Goal: Task Accomplishment & Management: Use online tool/utility

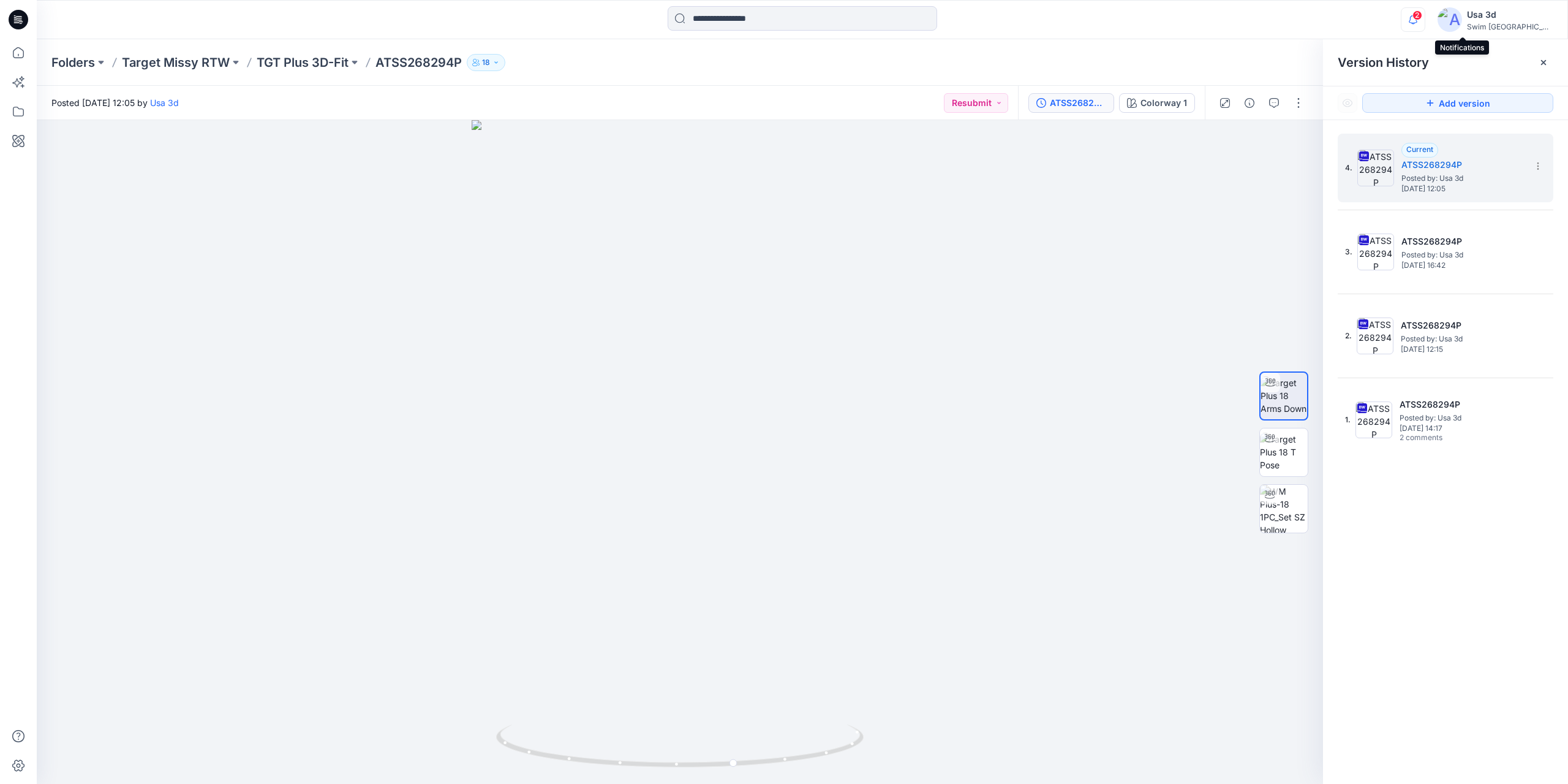
click at [1425, 21] on icon "button" at bounding box center [1413, 20] width 24 height 24
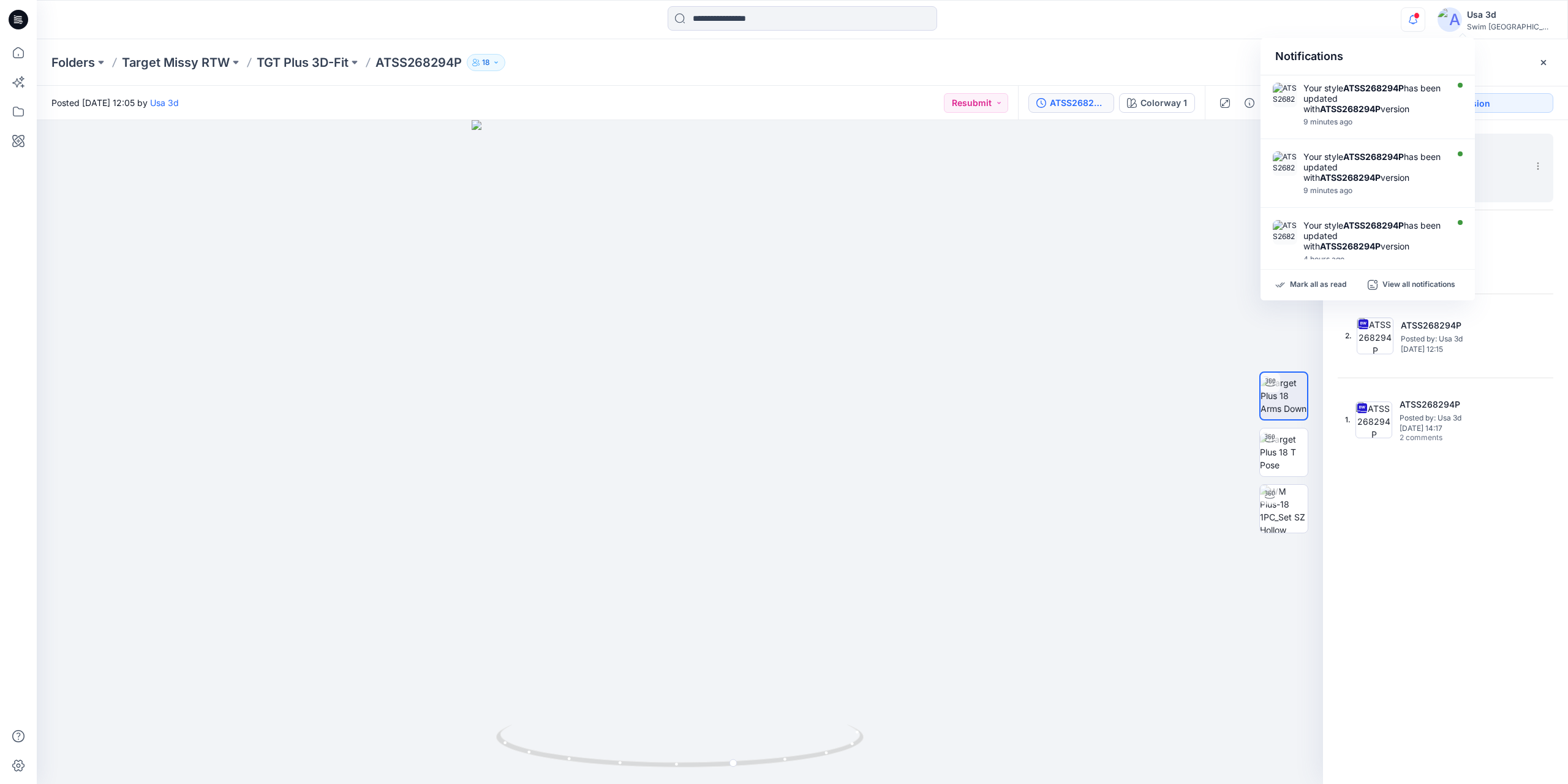
click at [20, 21] on icon at bounding box center [21, 21] width 5 height 1
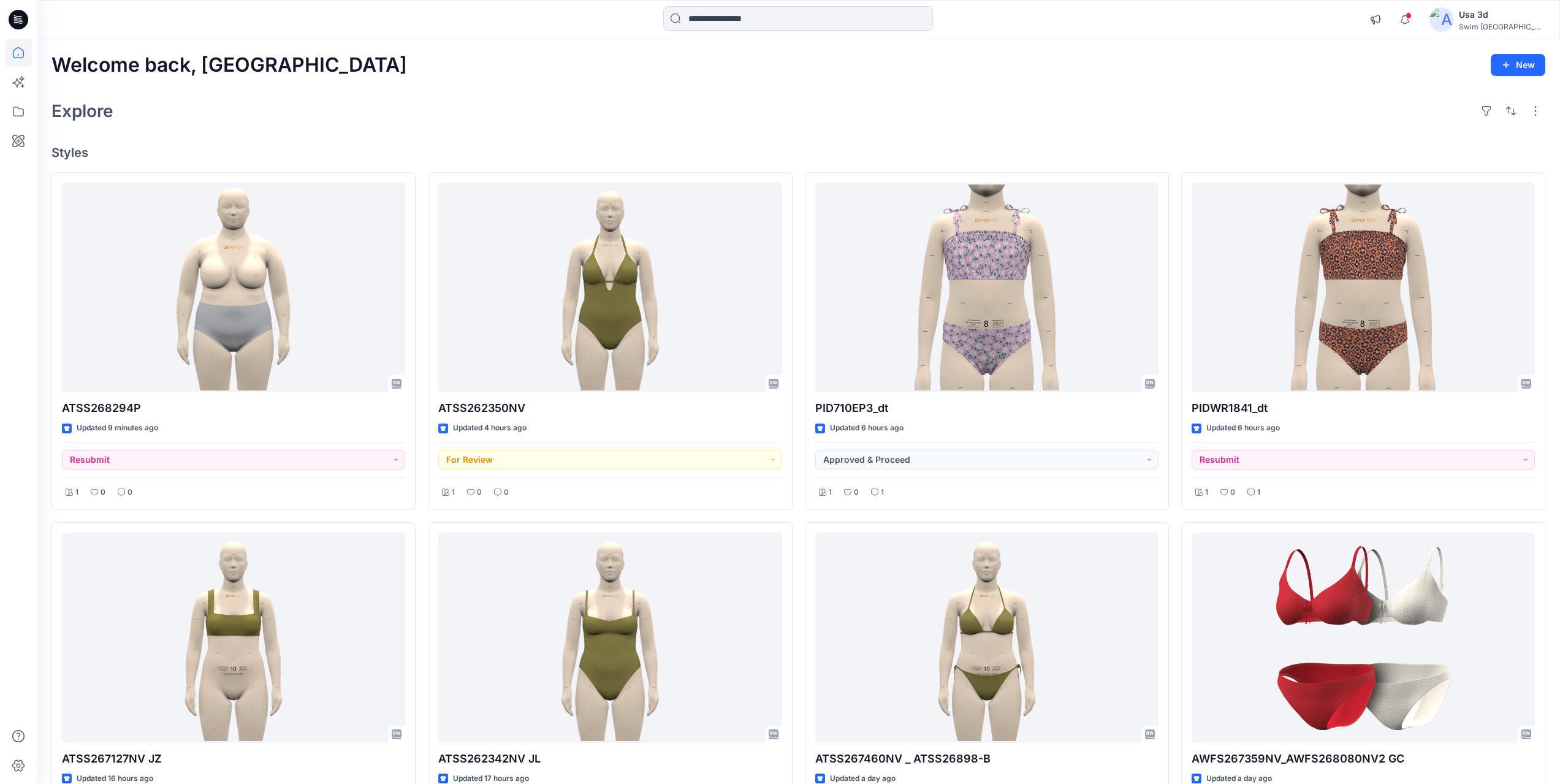
click at [1394, 13] on div "Notifications Your style ATSS268294P has been updated with ATSS268294P version …" at bounding box center [798, 19] width 1523 height 27
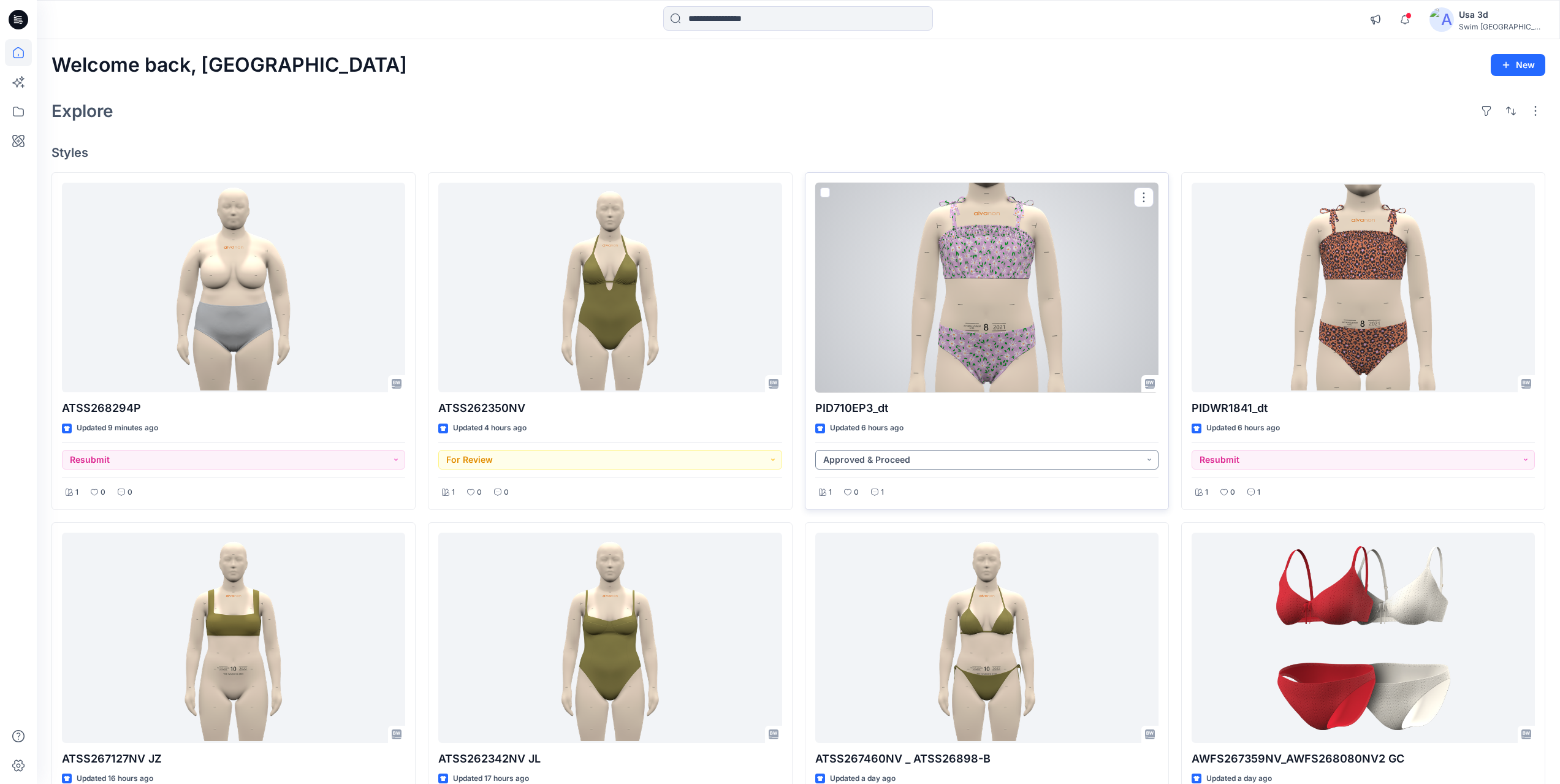
click at [941, 461] on button "Approved & Proceed" at bounding box center [987, 460] width 343 height 20
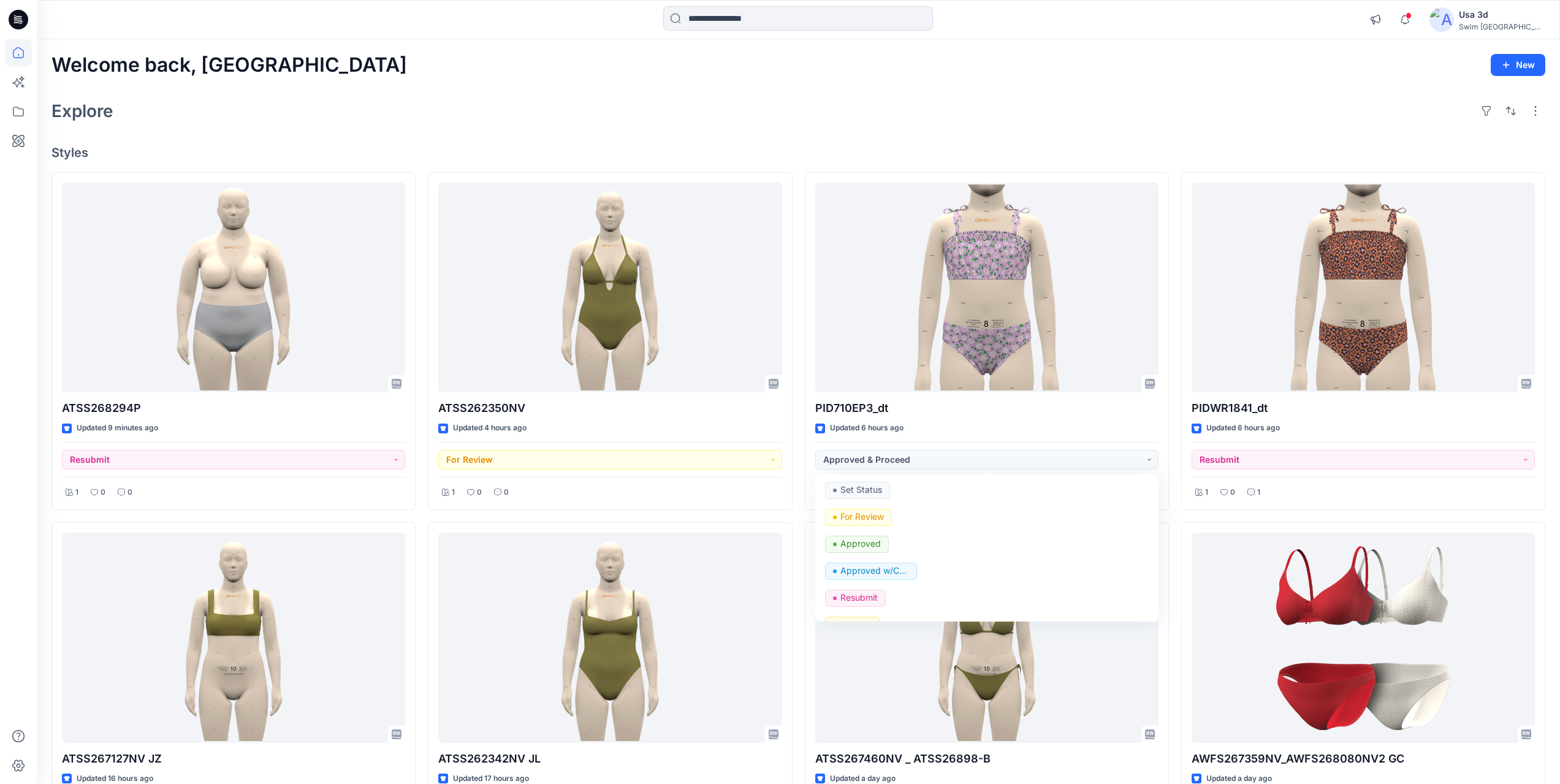
click at [1209, 125] on div "Explore" at bounding box center [799, 111] width 1494 height 30
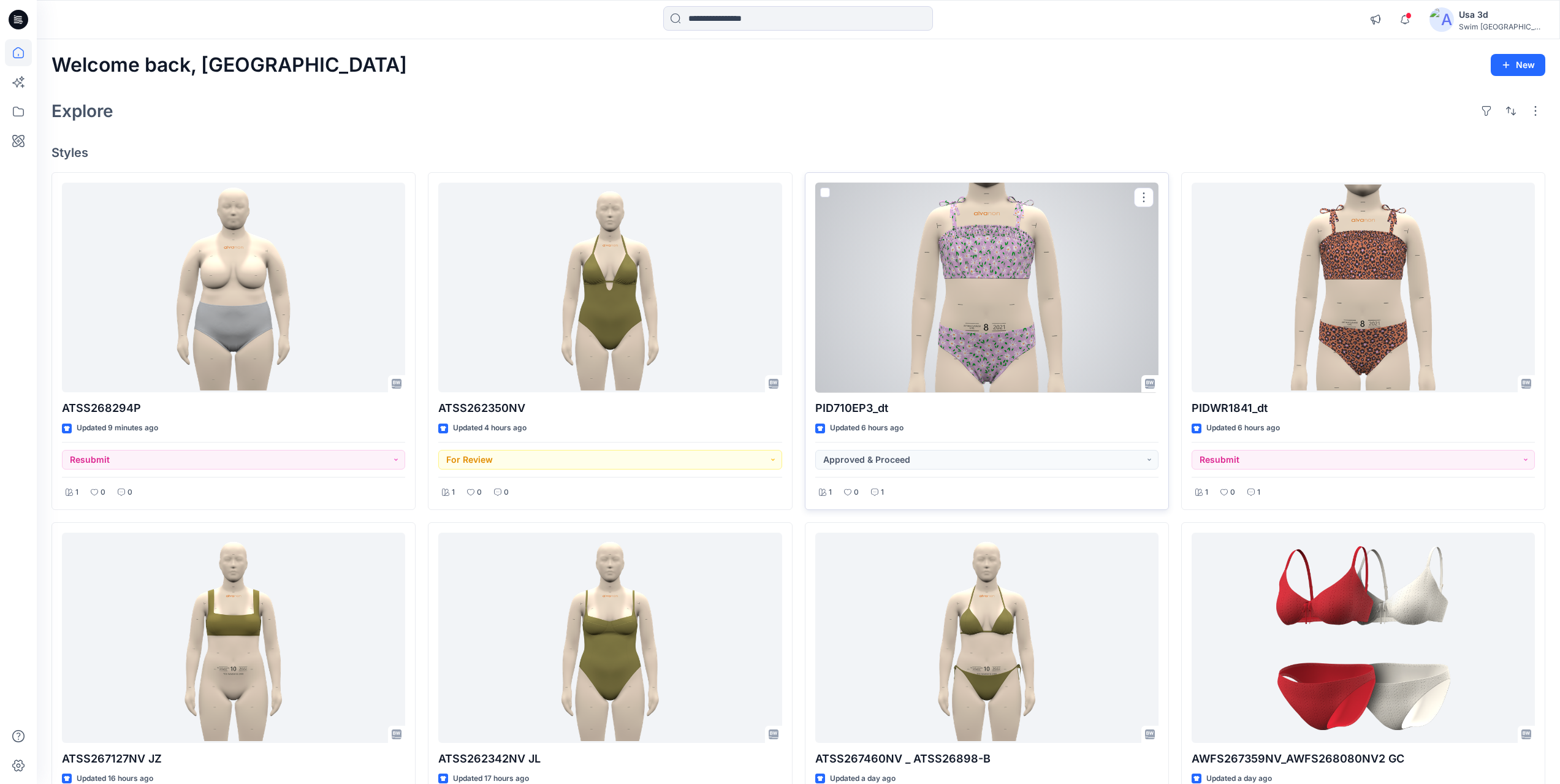
click at [881, 493] on p "1" at bounding box center [883, 492] width 3 height 13
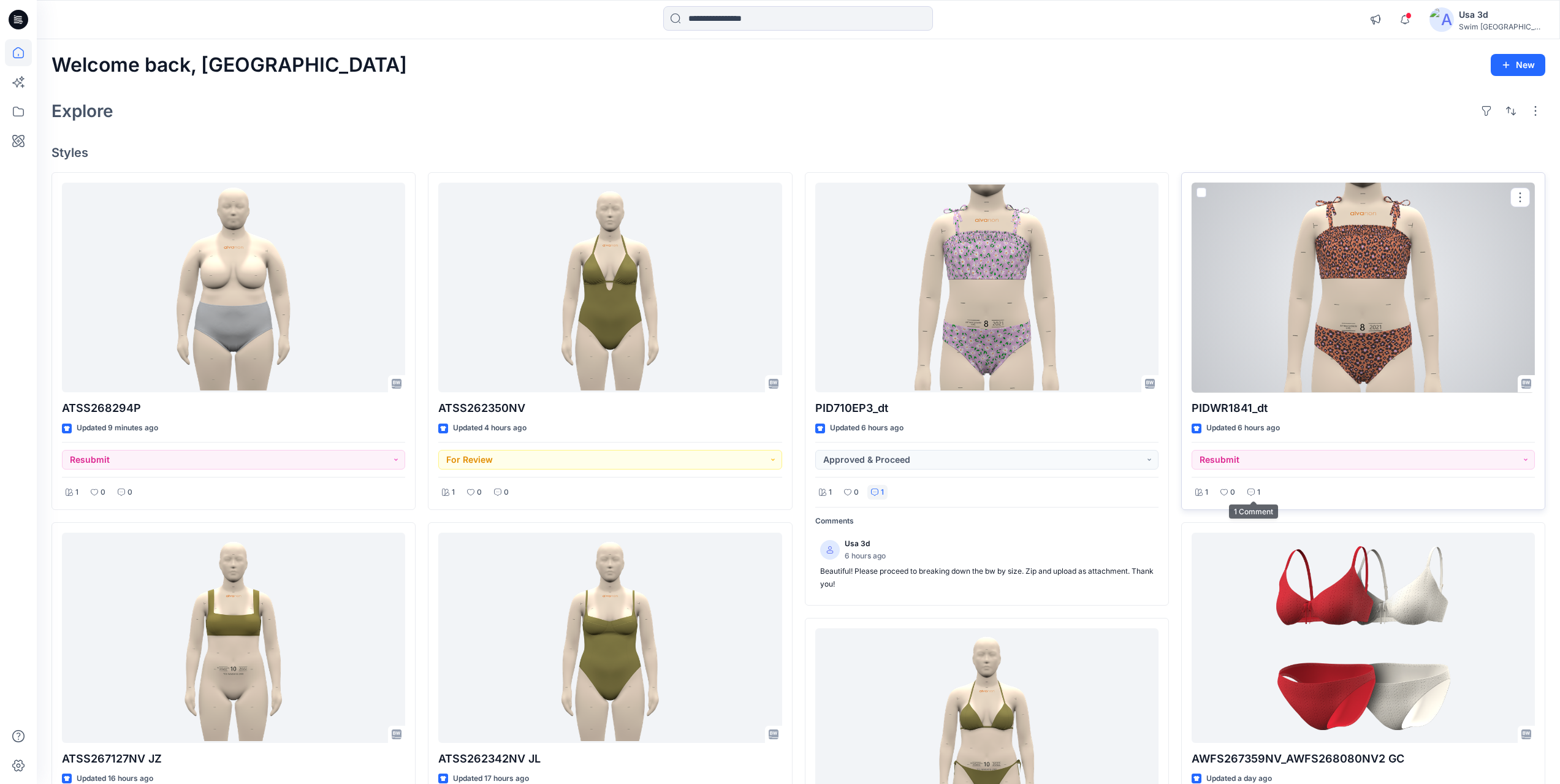
click at [1260, 493] on div "1" at bounding box center [1253, 493] width 21 height 15
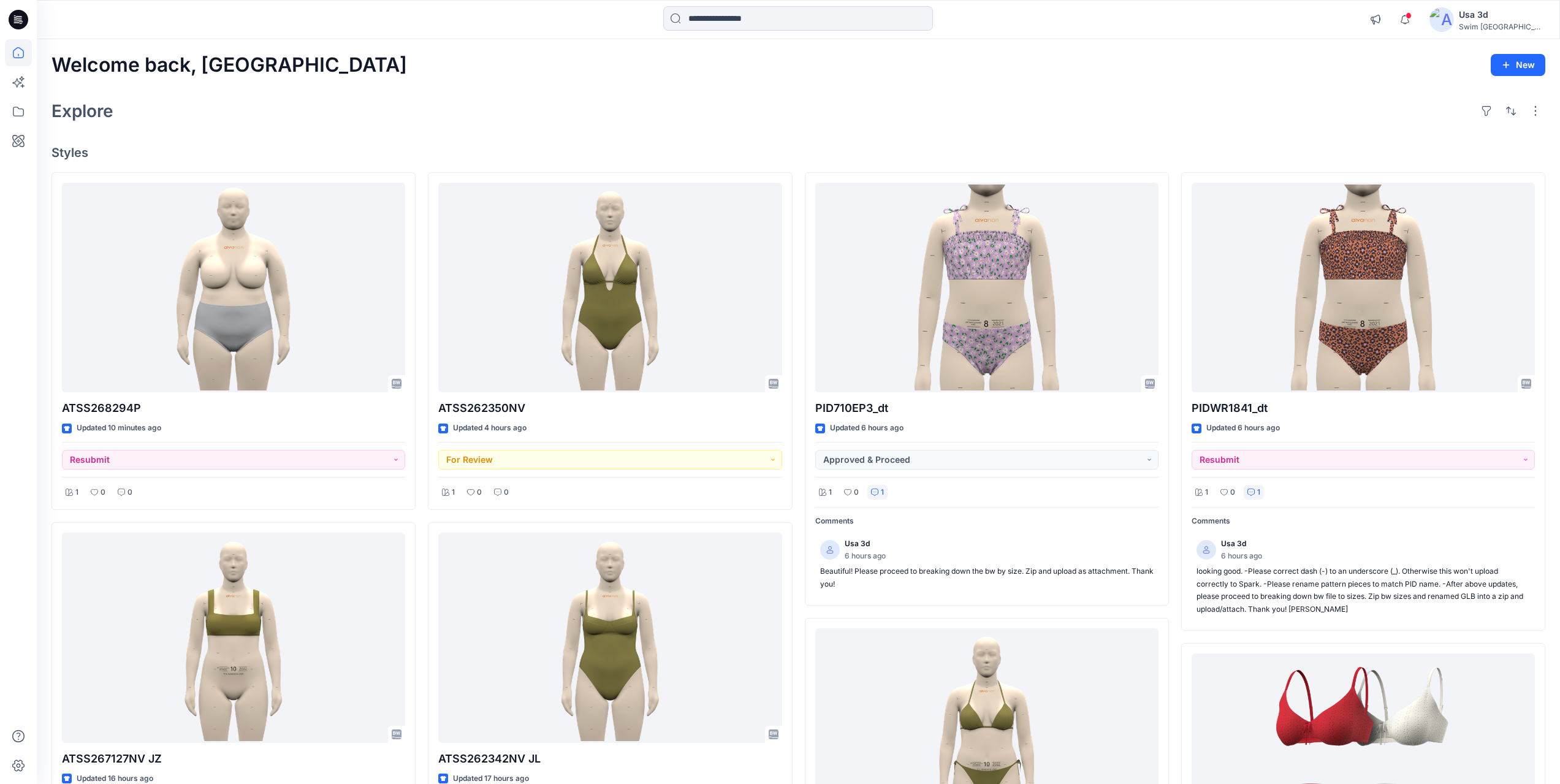
click at [27, 26] on icon at bounding box center [18, 19] width 20 height 39
click at [1417, 22] on icon "button" at bounding box center [1405, 20] width 24 height 24
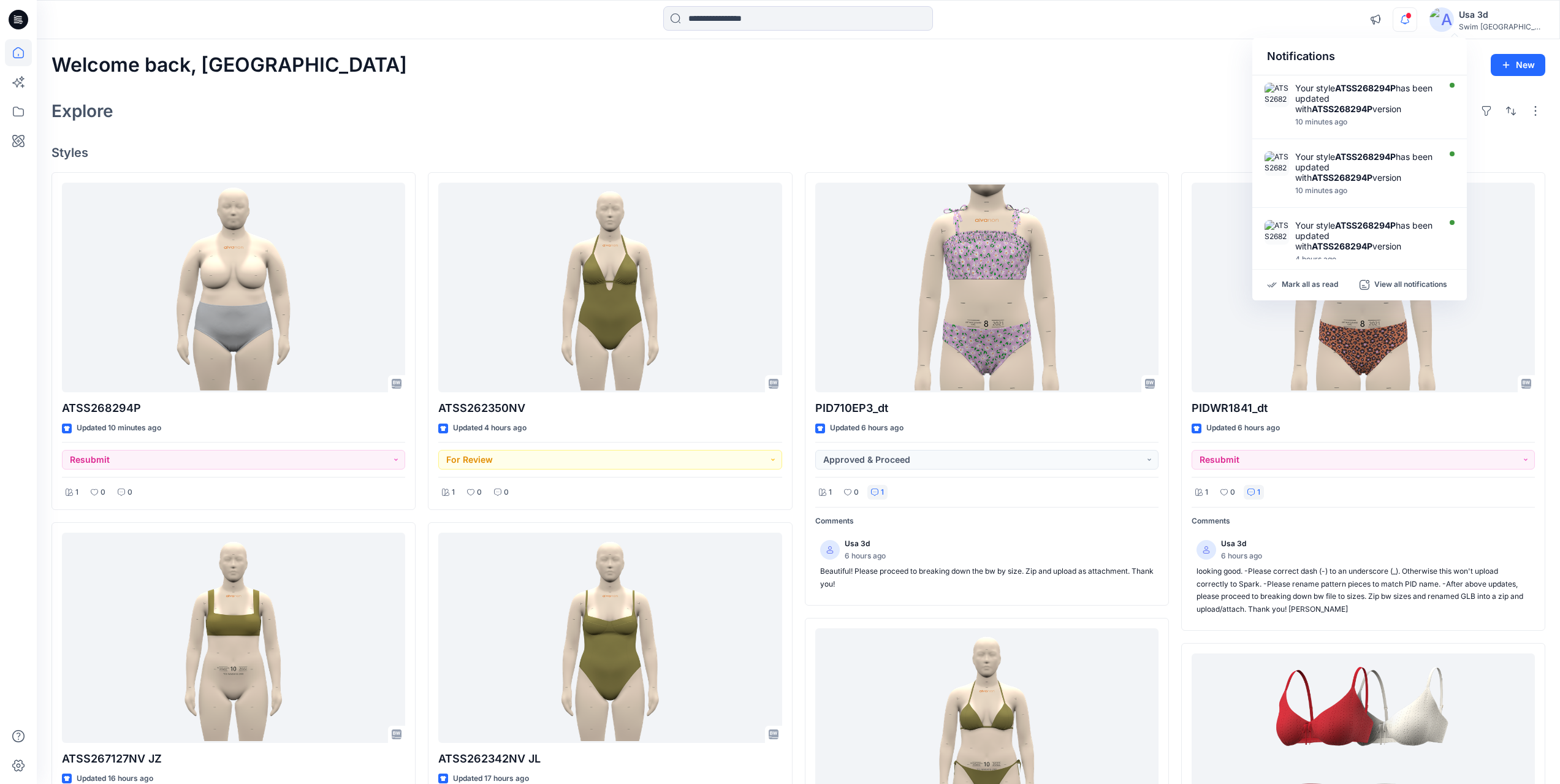
click at [1417, 22] on icon "button" at bounding box center [1405, 20] width 24 height 24
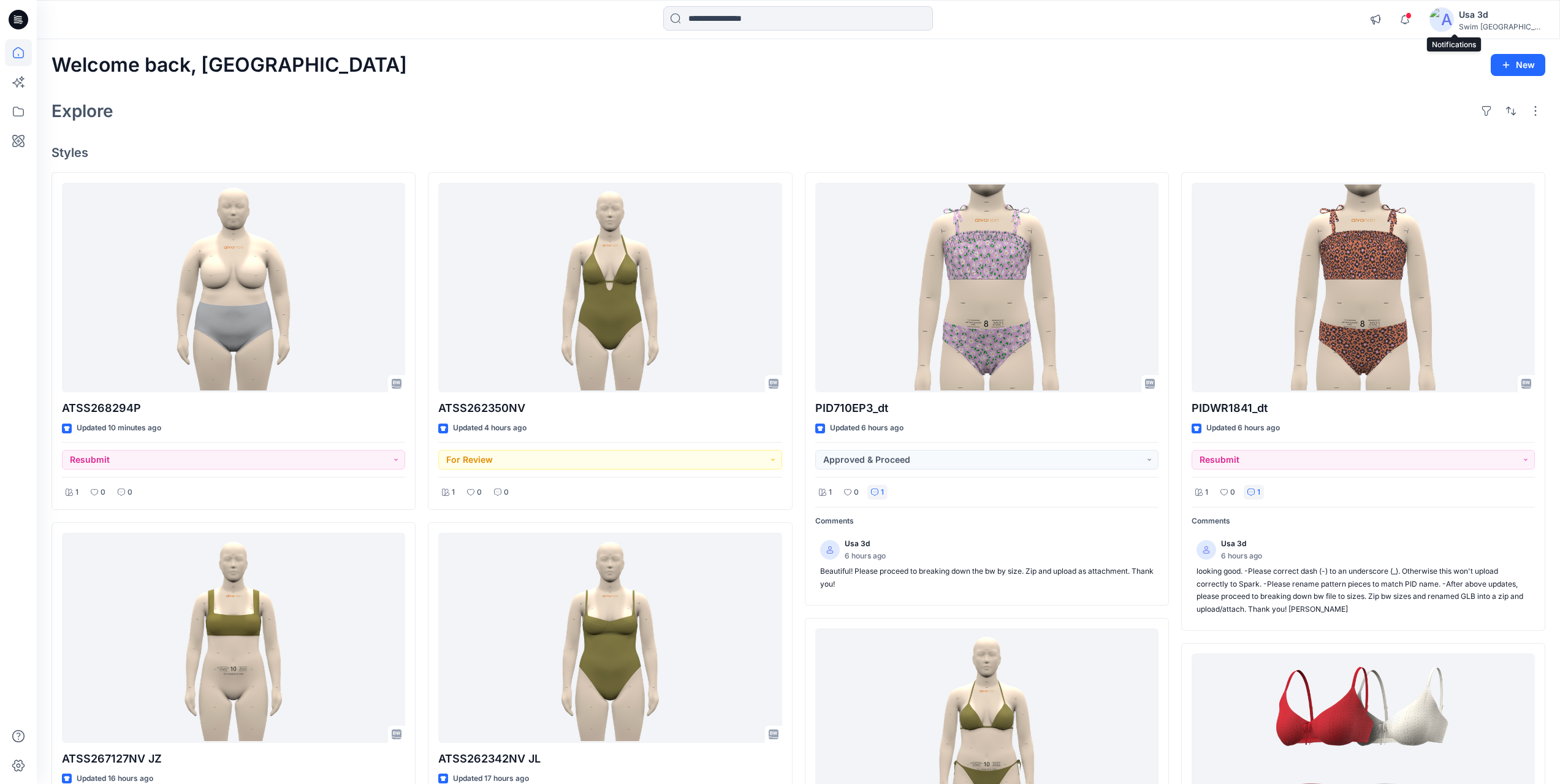
click at [1412, 14] on span at bounding box center [1409, 15] width 6 height 7
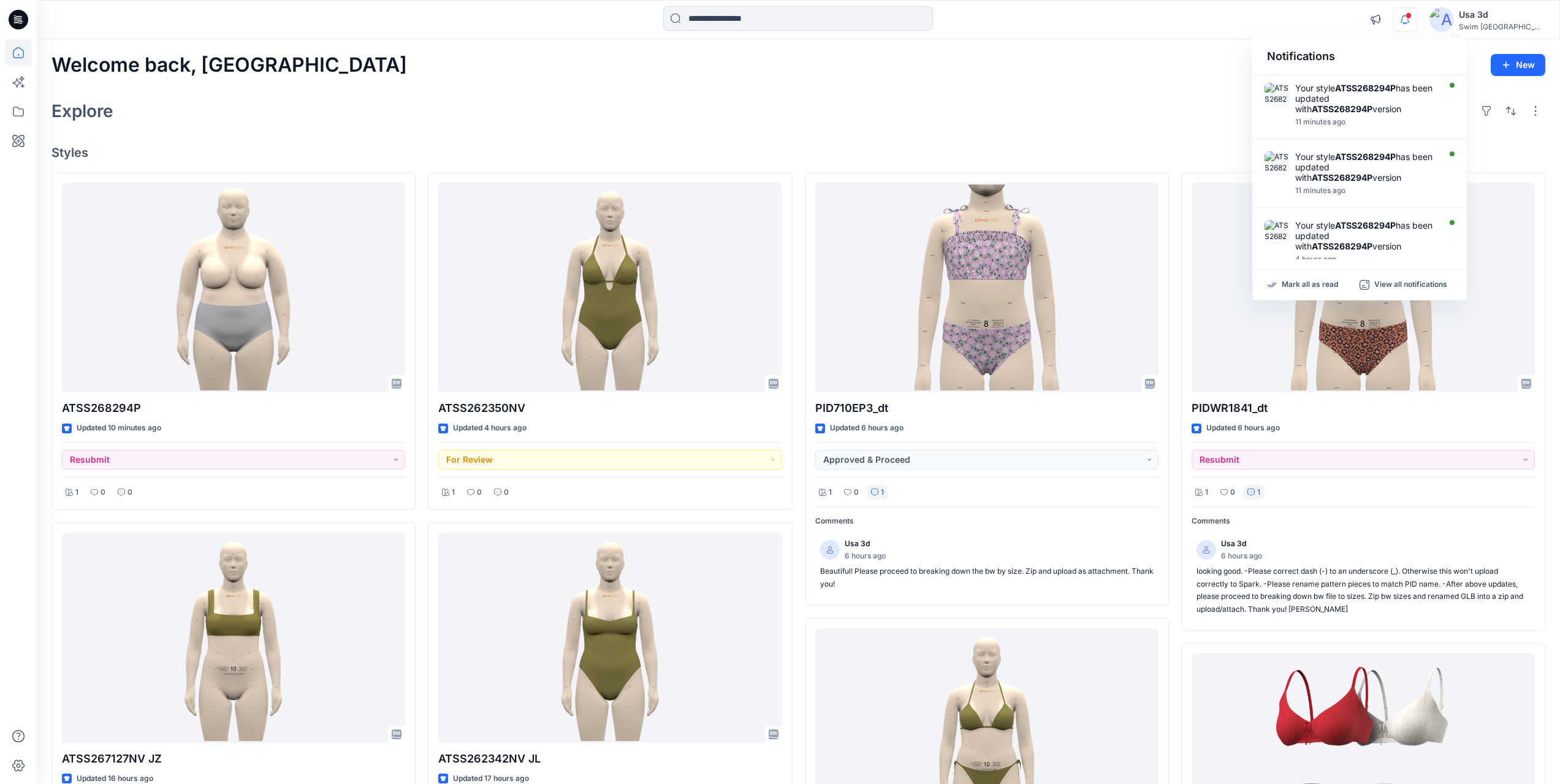
click at [1412, 14] on span at bounding box center [1409, 15] width 6 height 7
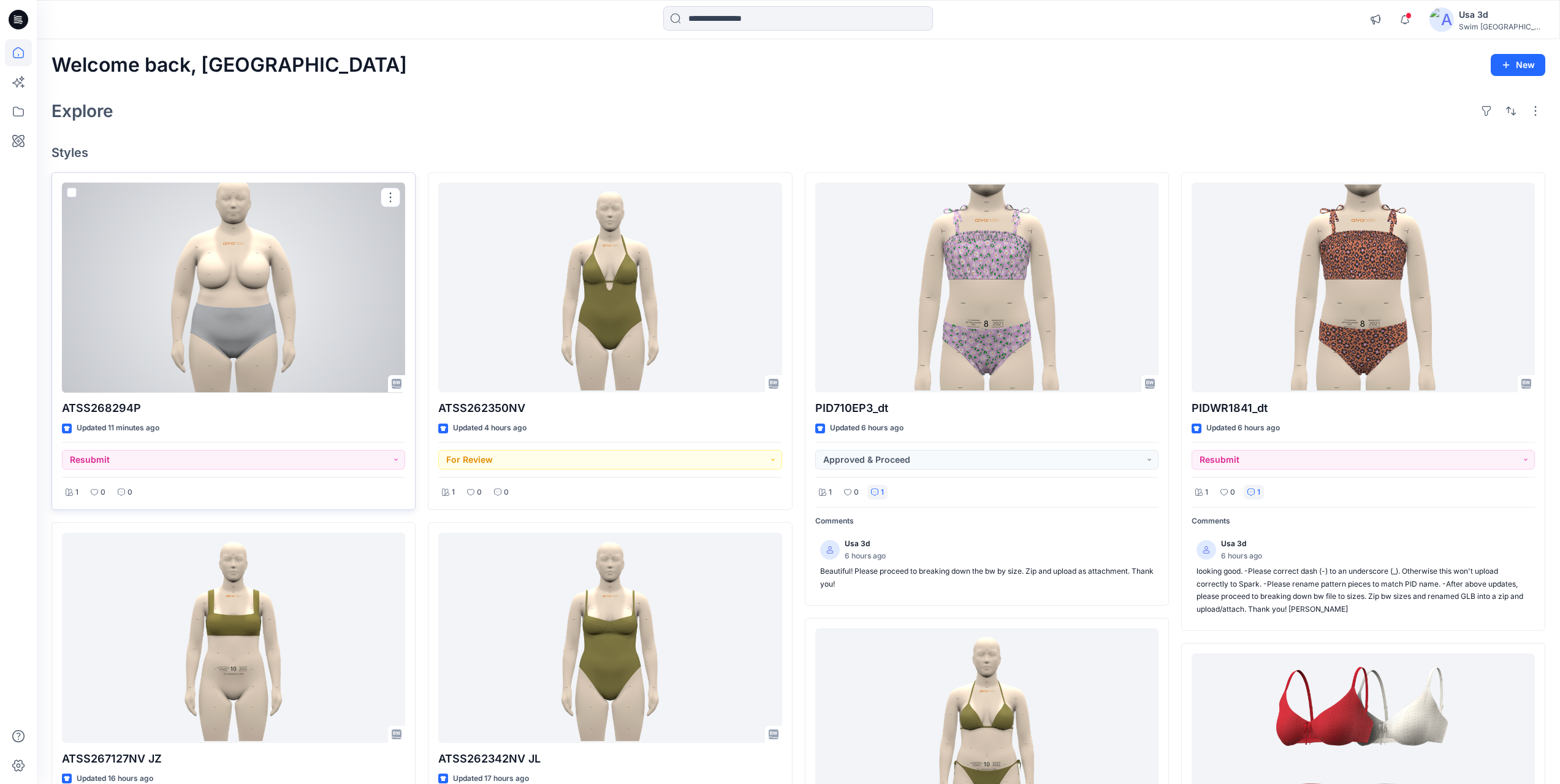
click at [284, 297] on div at bounding box center [233, 288] width 343 height 210
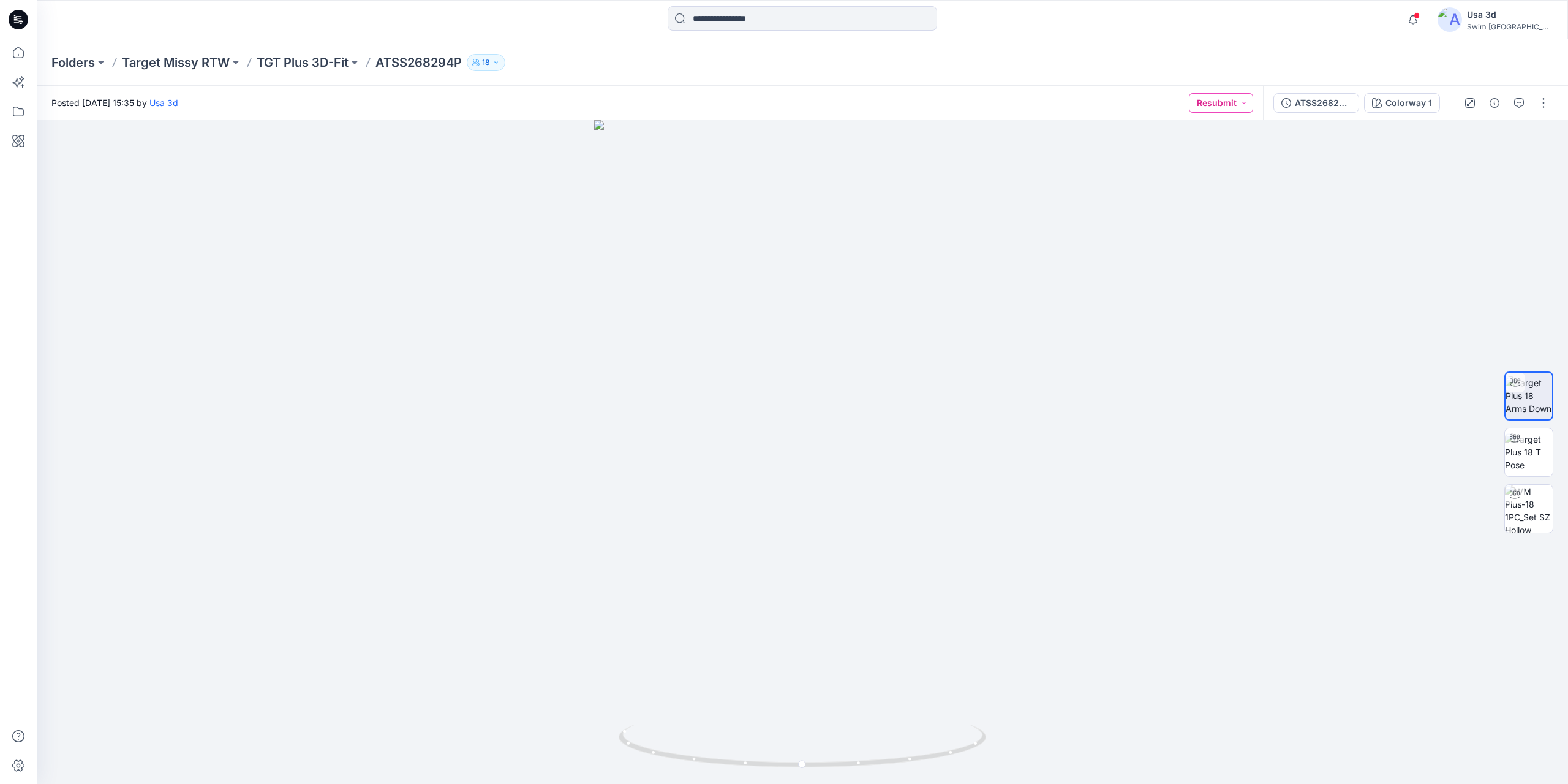
click at [1208, 109] on button "Resubmit" at bounding box center [1221, 103] width 64 height 20
click at [1201, 158] on p "For Review" at bounding box center [1191, 159] width 43 height 16
click at [1516, 102] on icon "button" at bounding box center [1518, 103] width 10 height 10
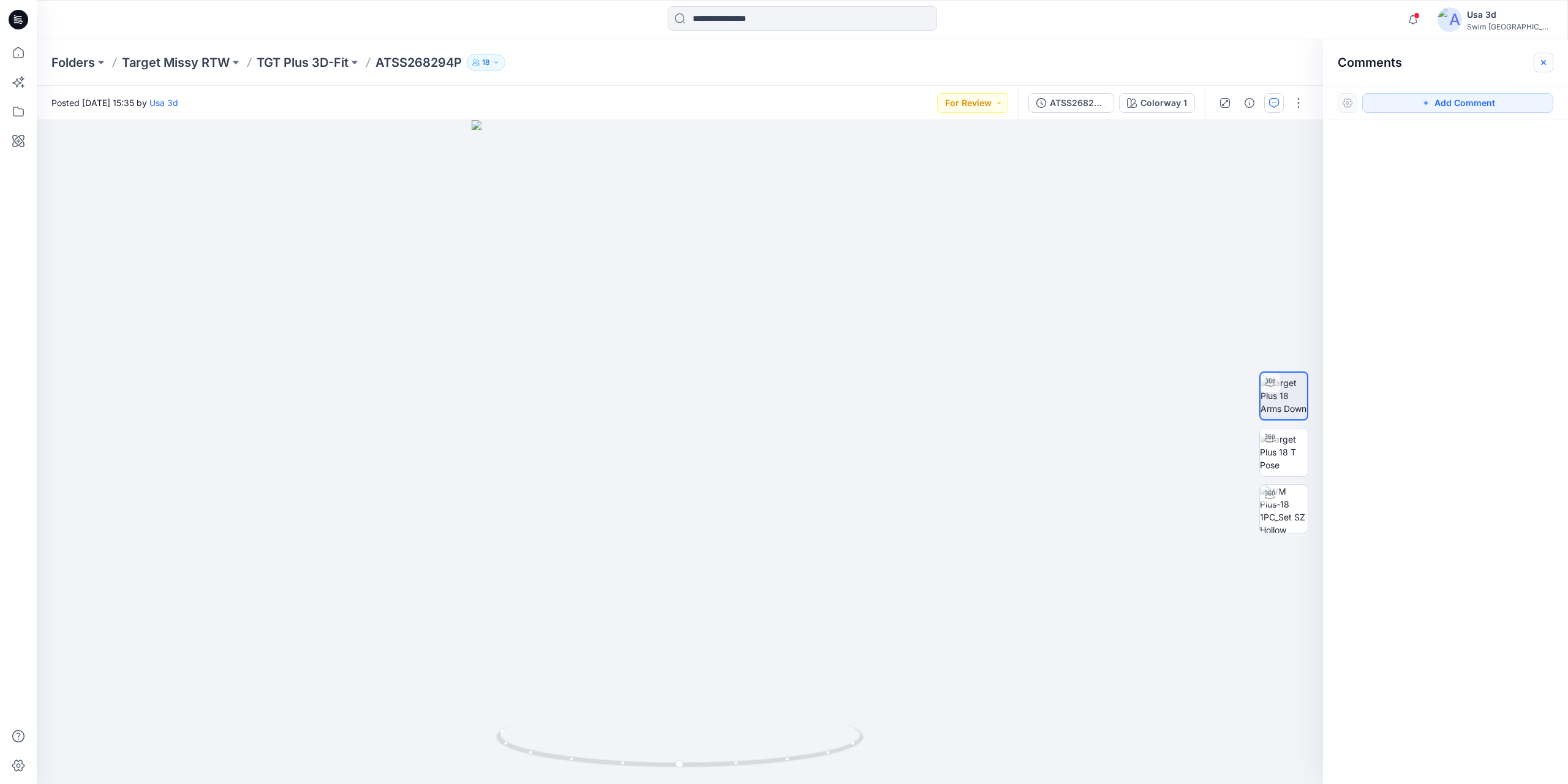
click at [1545, 59] on icon "button" at bounding box center [1544, 63] width 10 height 10
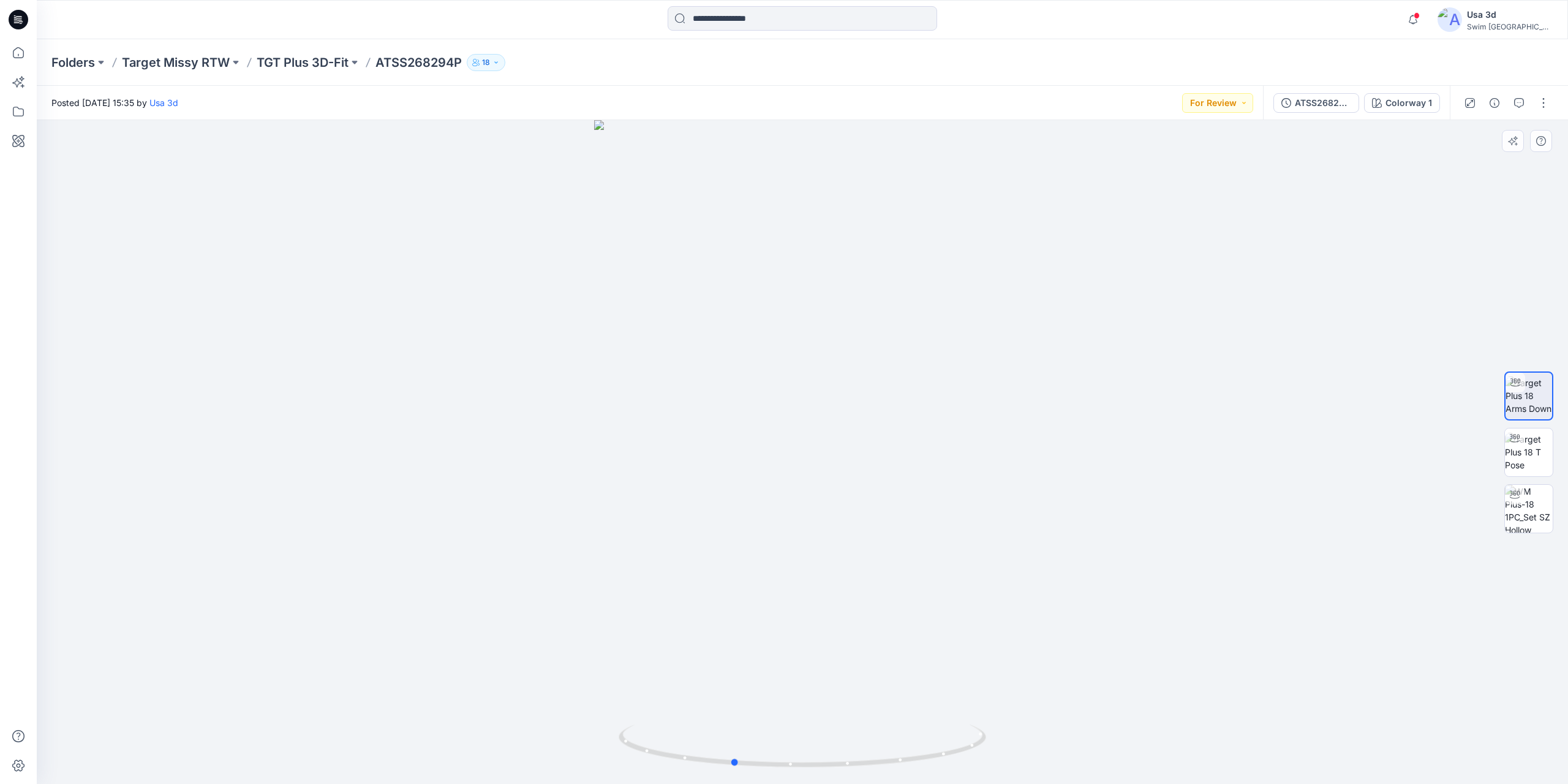
drag, startPoint x: 843, startPoint y: 339, endPoint x: 773, endPoint y: 345, distance: 70.3
click at [773, 345] on div at bounding box center [802, 452] width 1531 height 664
drag, startPoint x: 773, startPoint y: 345, endPoint x: 759, endPoint y: 346, distance: 14.0
click at [771, 345] on div at bounding box center [802, 452] width 1531 height 664
drag, startPoint x: 759, startPoint y: 346, endPoint x: 848, endPoint y: 345, distance: 89.0
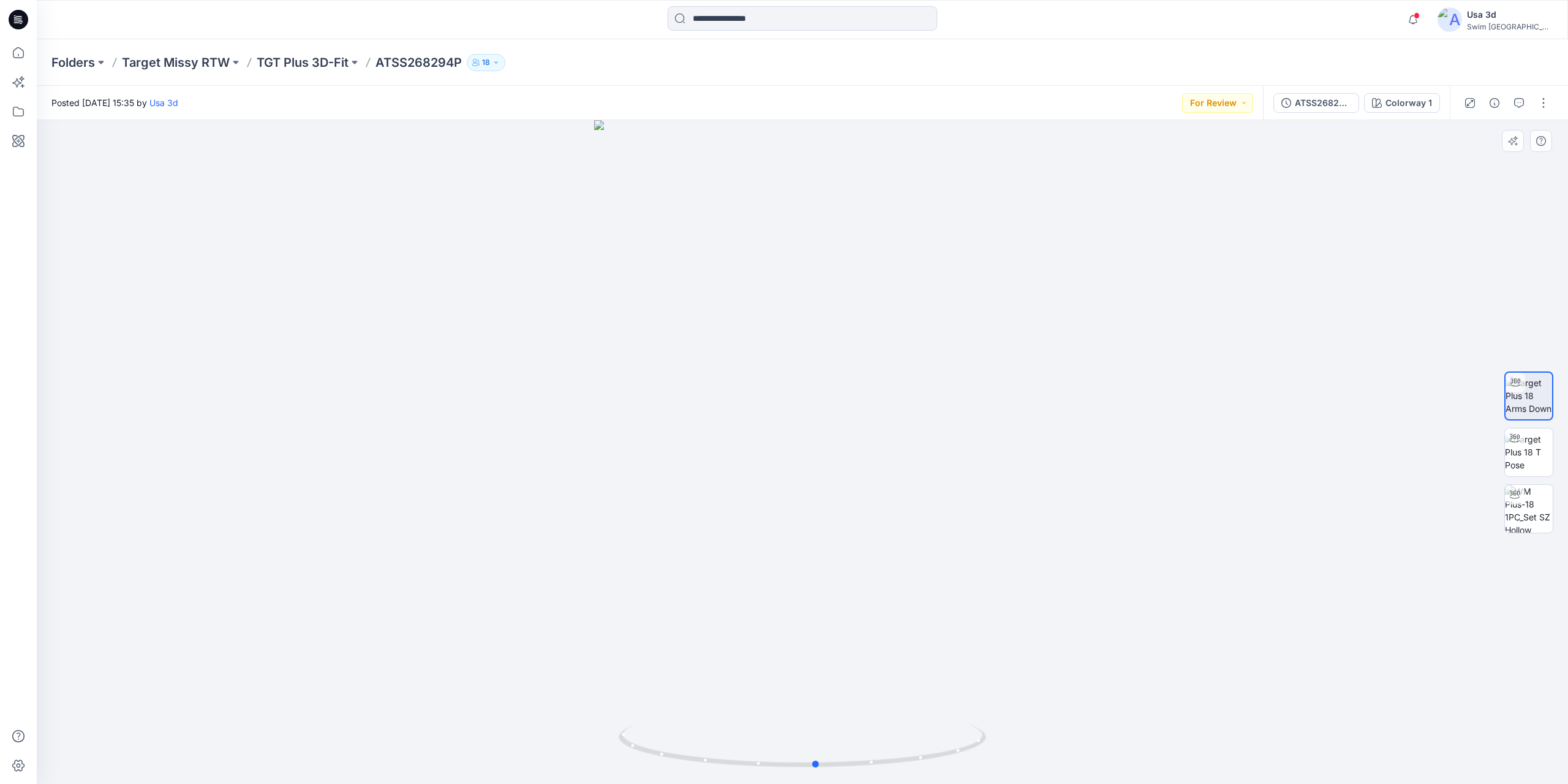
click at [848, 345] on div at bounding box center [802, 452] width 1531 height 664
drag, startPoint x: 1397, startPoint y: 8, endPoint x: 1433, endPoint y: 10, distance: 36.1
click at [1397, 8] on div "Notifications Your style ATSS268294P has been updated with ATSS268294P version …" at bounding box center [802, 19] width 1531 height 27
click at [1425, 24] on icon "button" at bounding box center [1413, 20] width 24 height 24
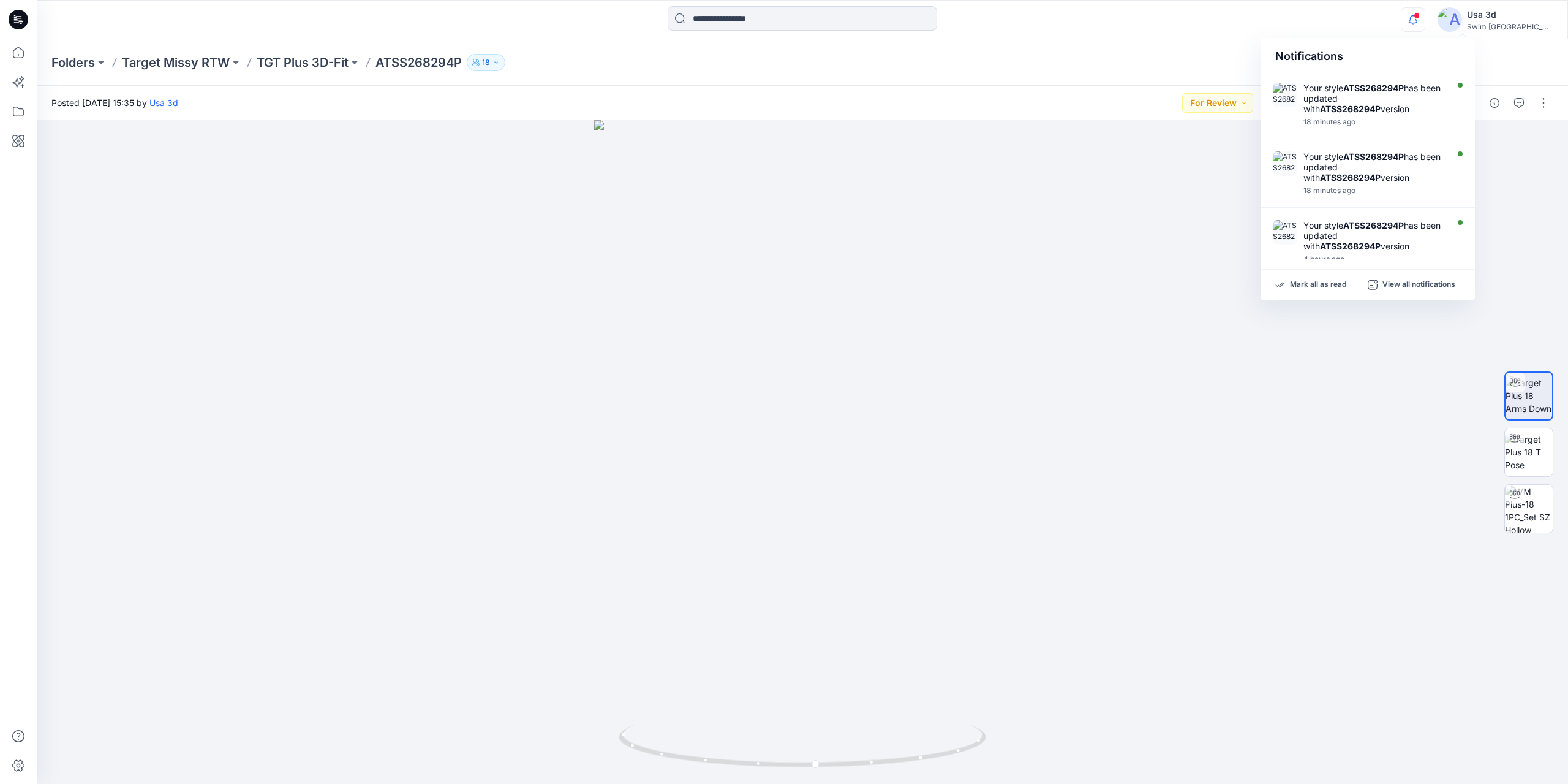
click at [1425, 24] on icon "button" at bounding box center [1413, 20] width 24 height 24
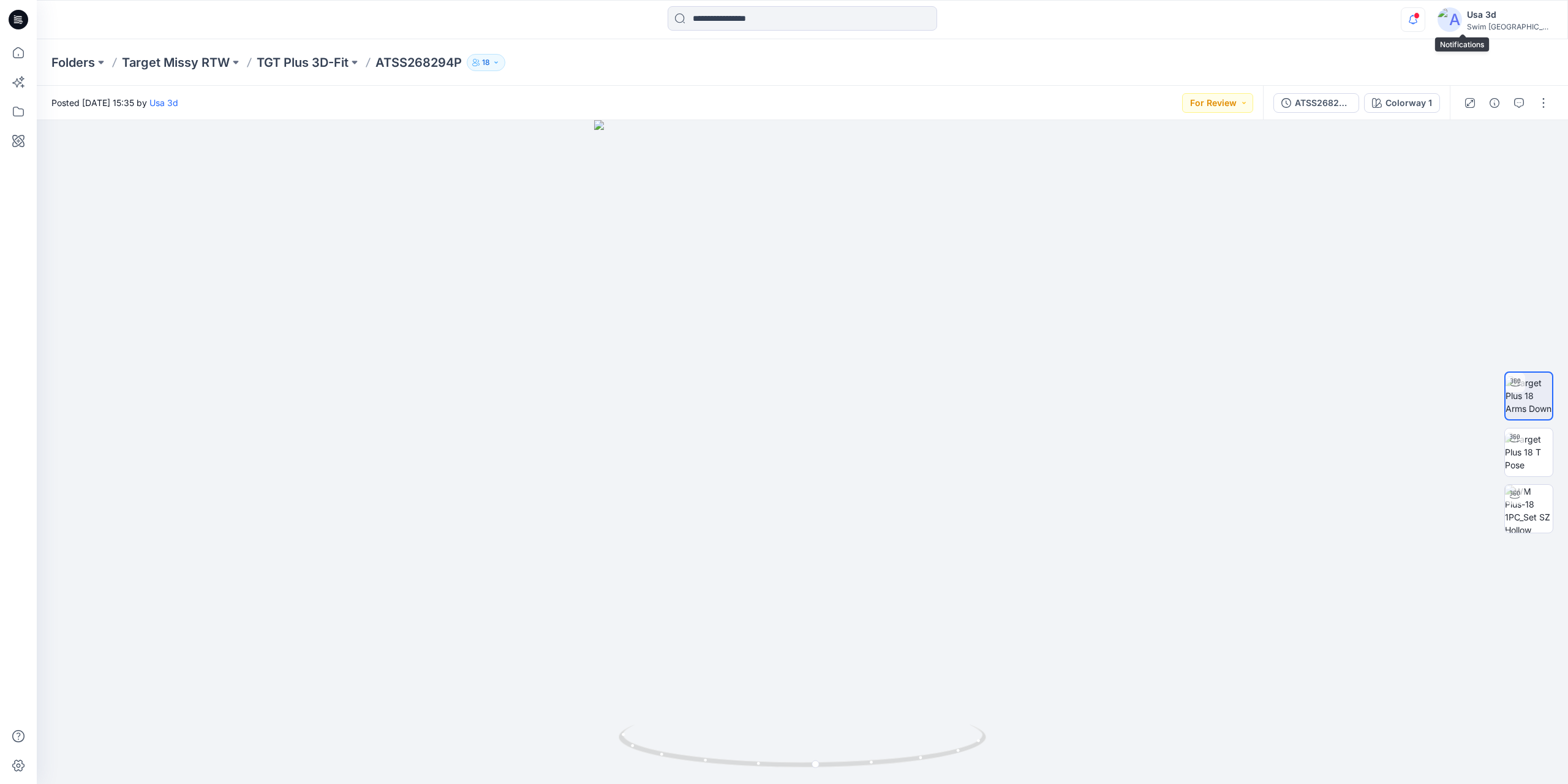
click at [1425, 20] on icon "button" at bounding box center [1413, 20] width 24 height 24
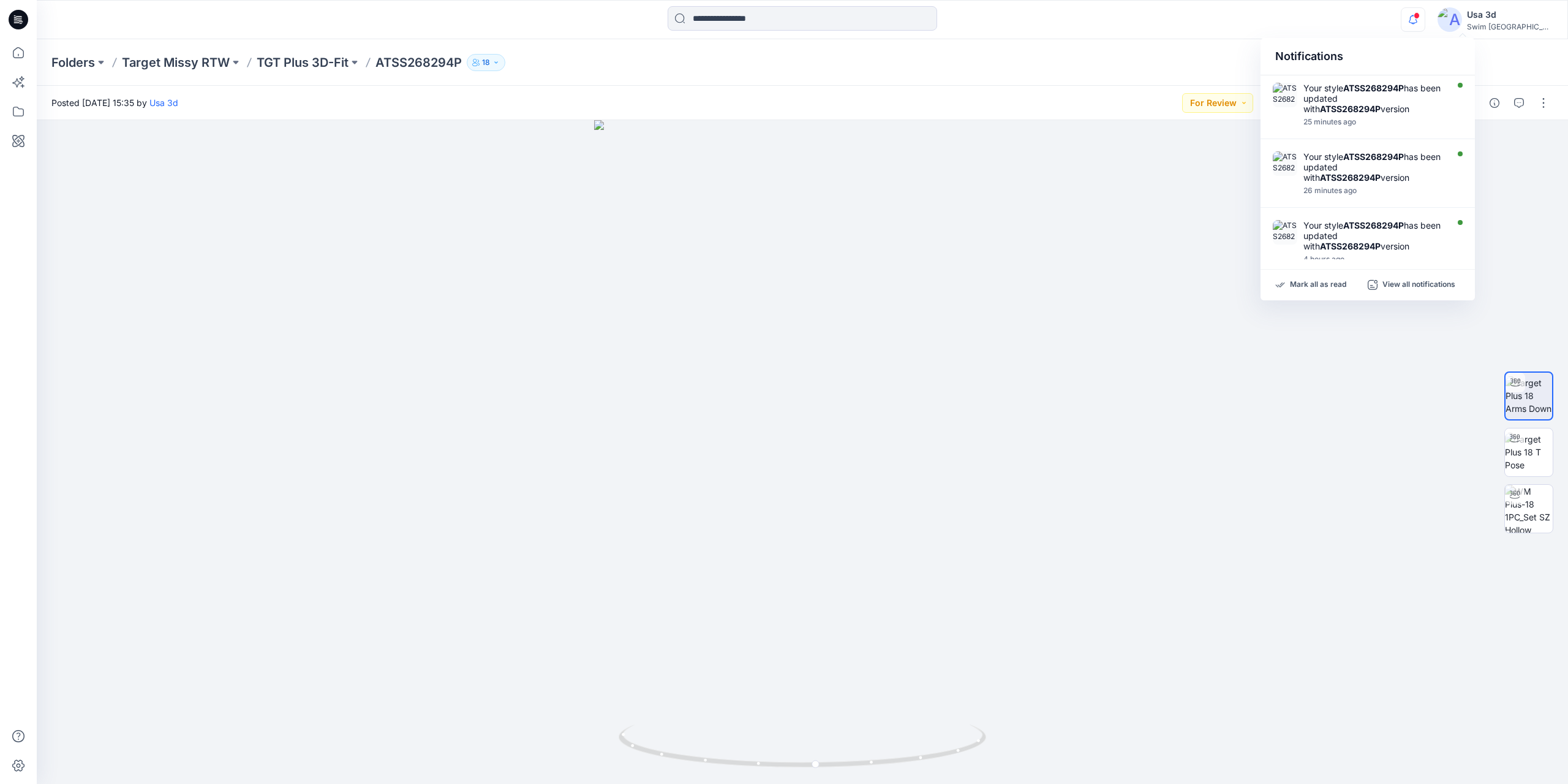
click at [931, 77] on div "Folders Target Missy RTW TGT Plus 3D-Fit ATSS268294P 18" at bounding box center [802, 62] width 1531 height 47
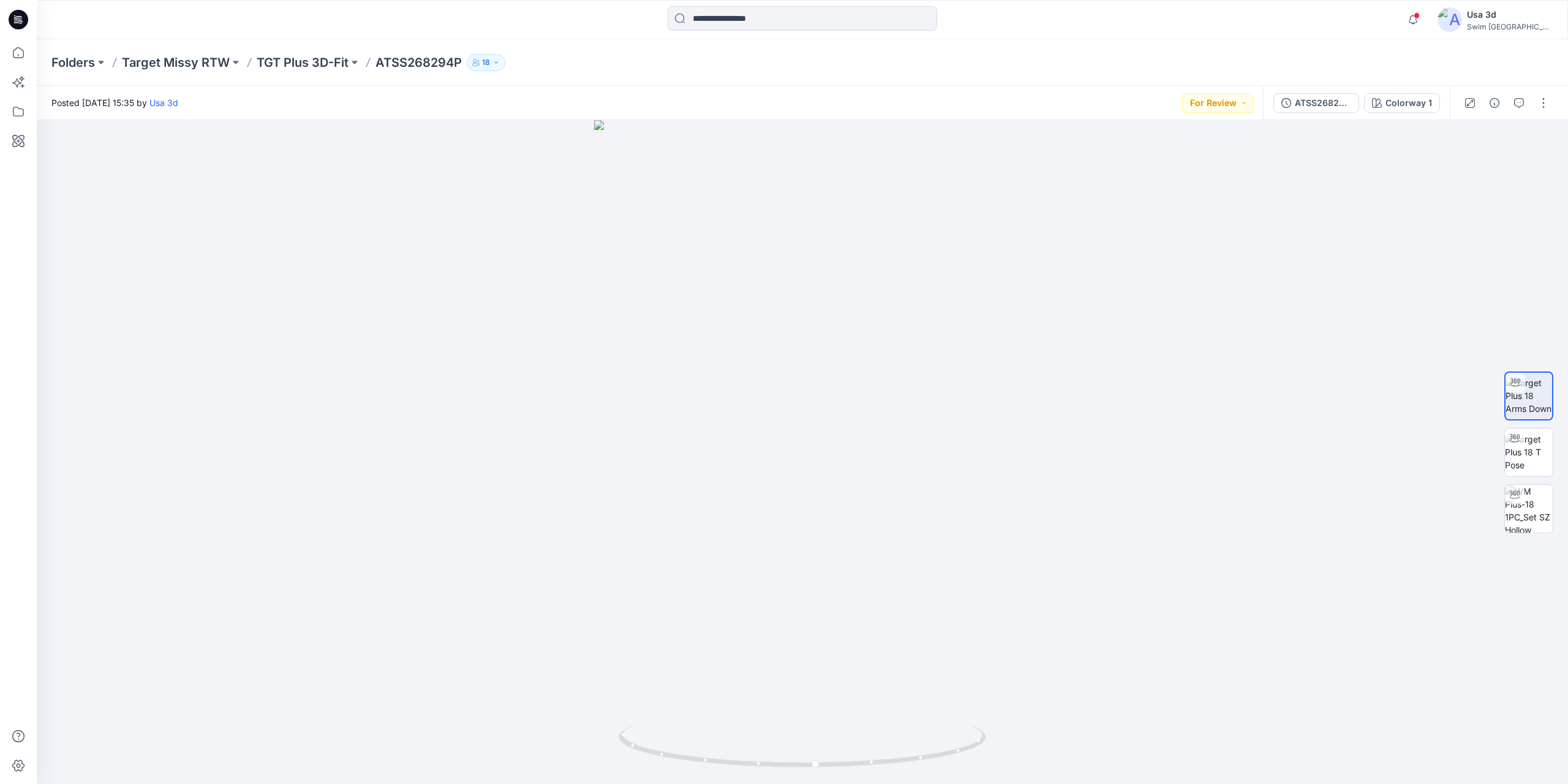
click at [18, 26] on icon at bounding box center [18, 20] width 20 height 20
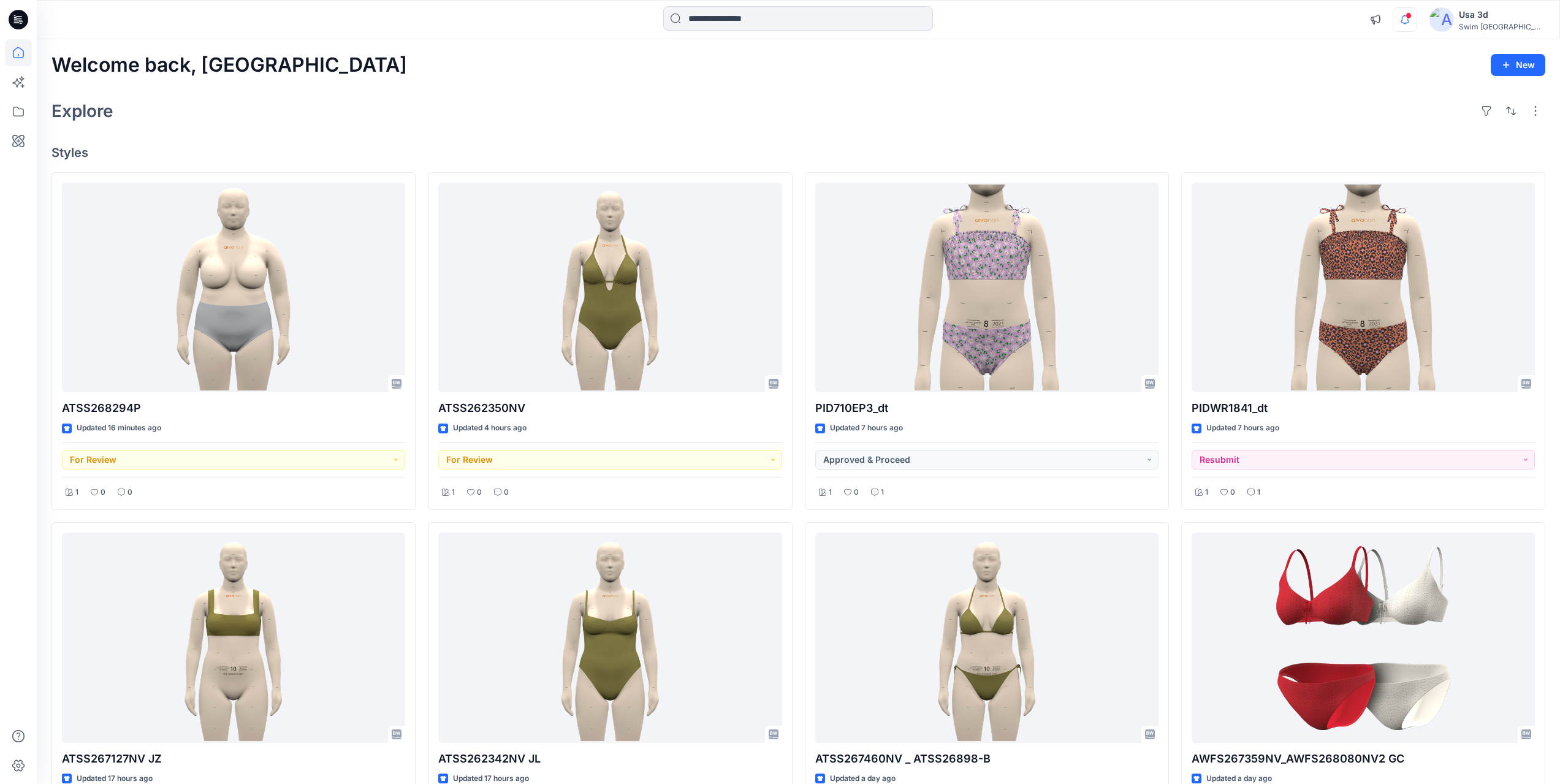
click at [1417, 21] on icon "button" at bounding box center [1405, 20] width 24 height 24
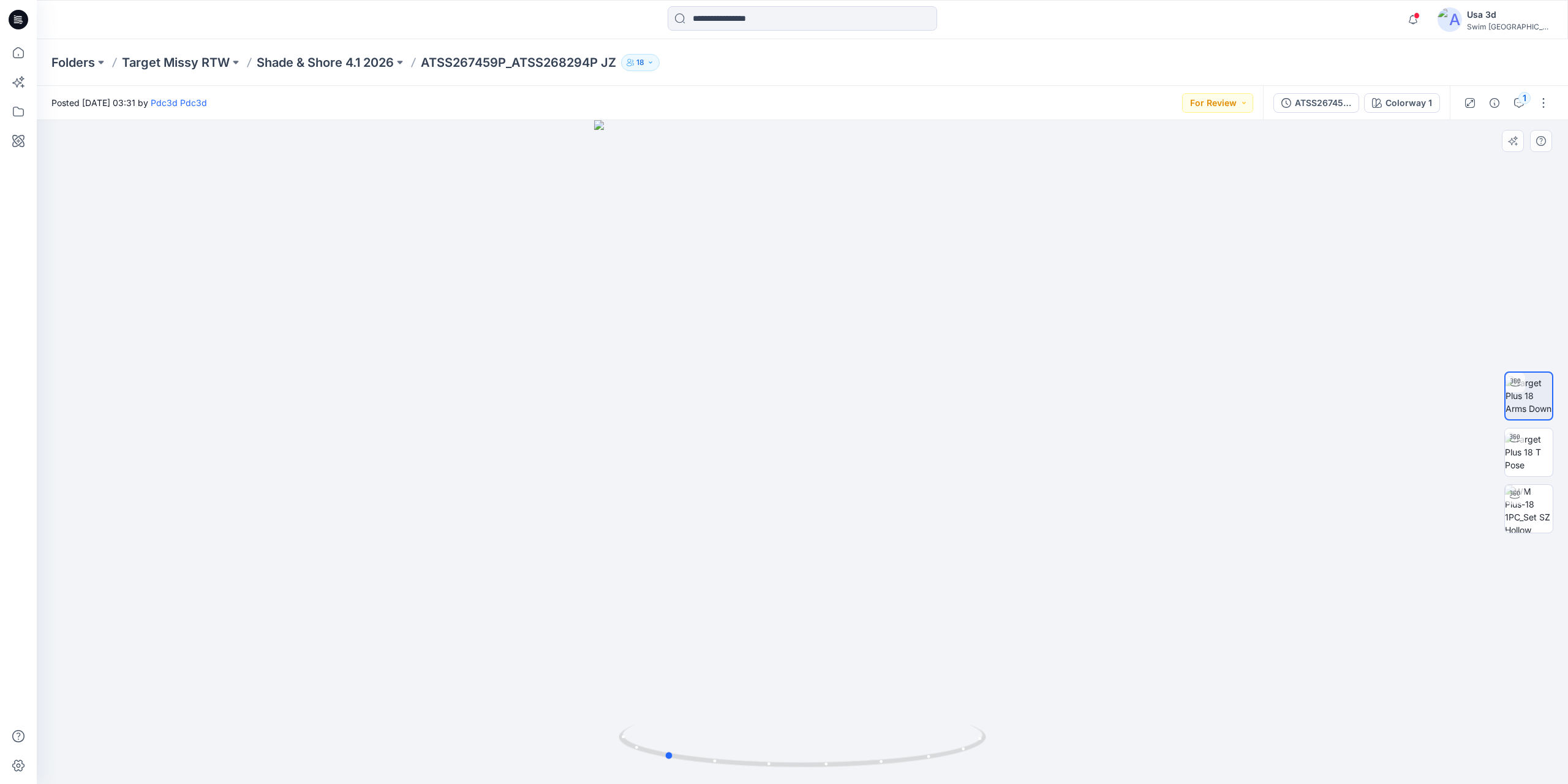
drag, startPoint x: 844, startPoint y: 454, endPoint x: 1074, endPoint y: 452, distance: 230.0
click at [1074, 452] on div at bounding box center [802, 452] width 1531 height 664
click at [1425, 20] on icon "button" at bounding box center [1413, 20] width 24 height 24
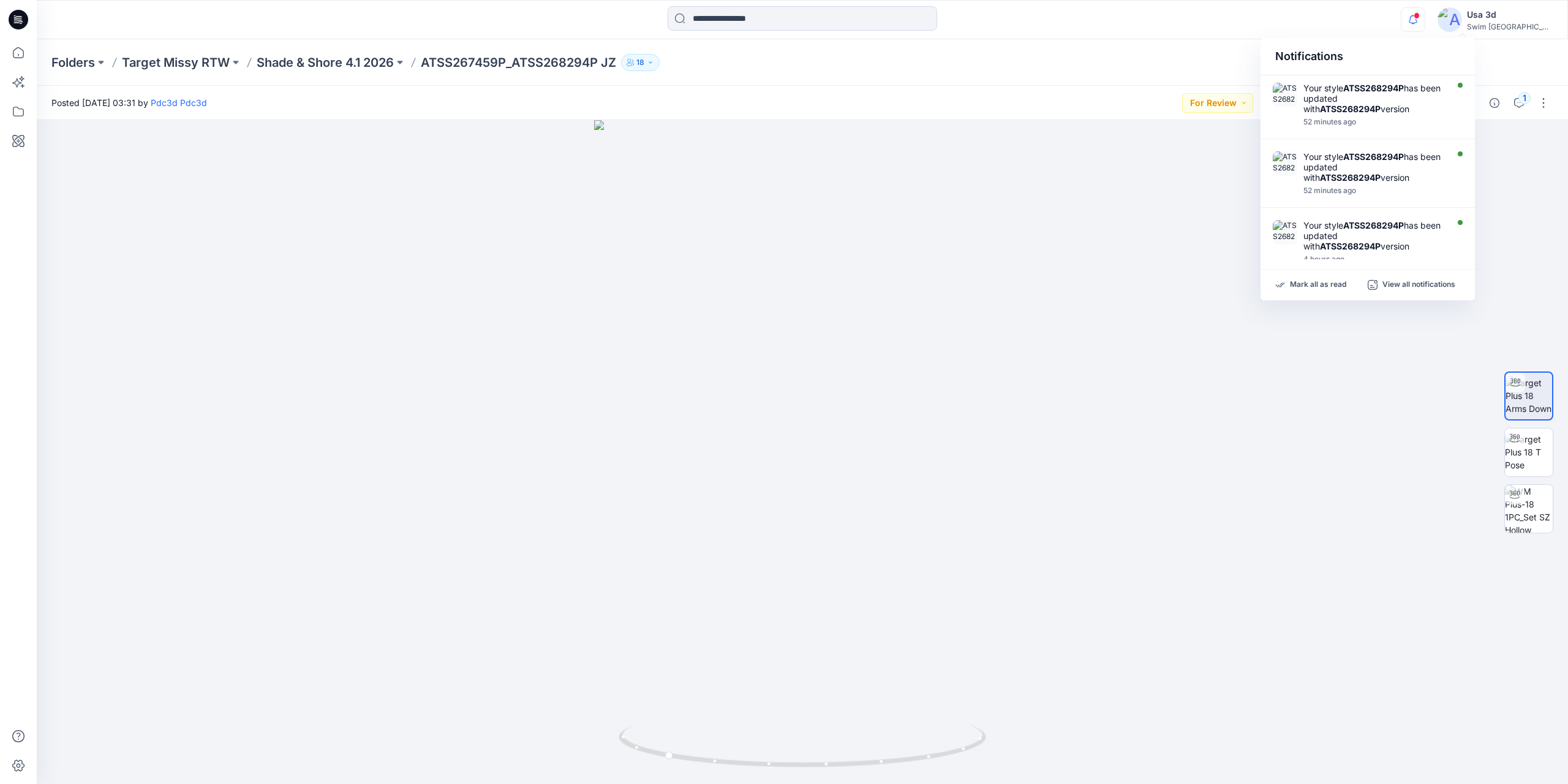
click at [1425, 20] on icon "button" at bounding box center [1413, 20] width 24 height 24
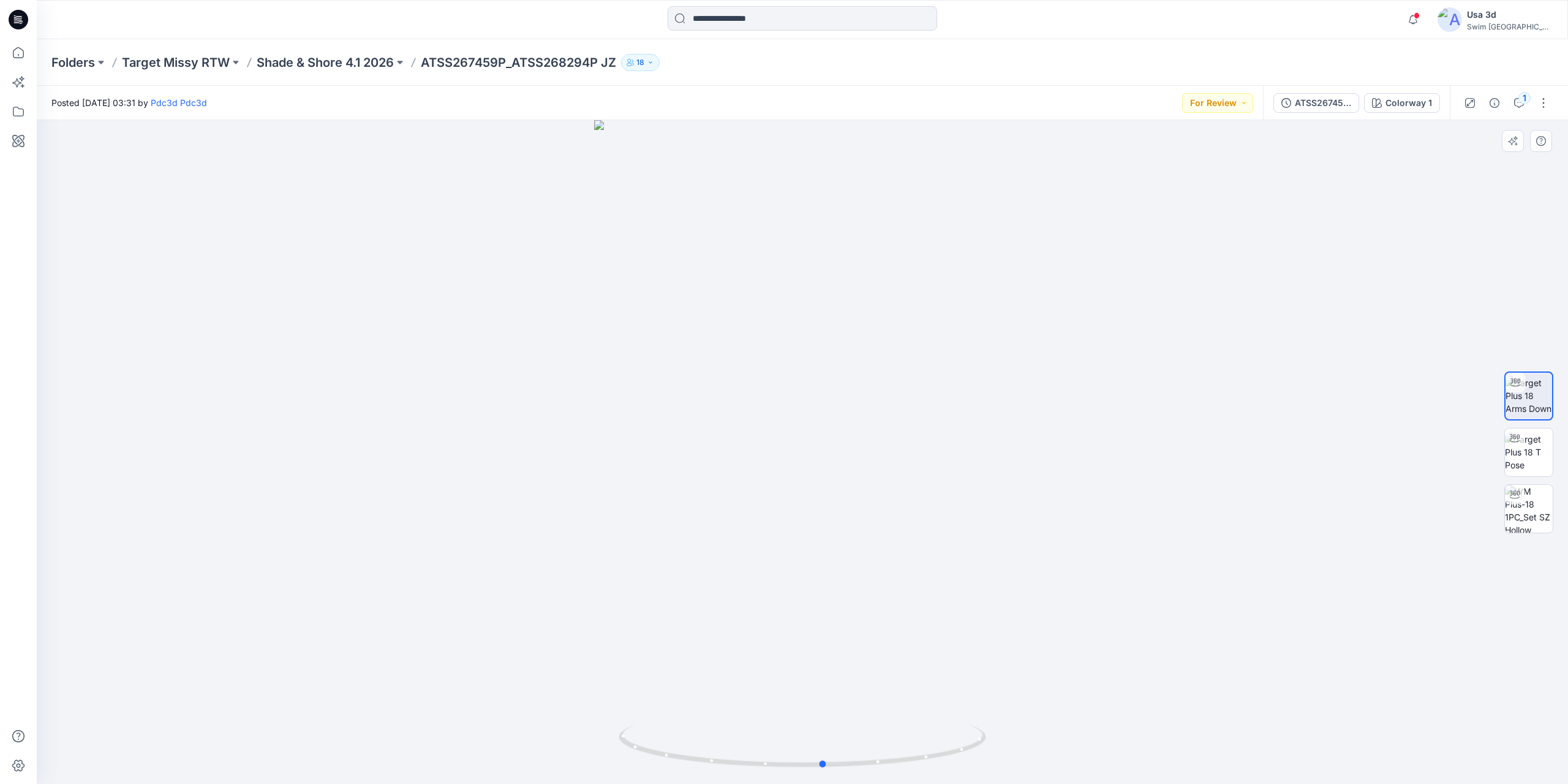
drag, startPoint x: 755, startPoint y: 395, endPoint x: 915, endPoint y: 393, distance: 160.0
click at [915, 393] on div at bounding box center [802, 452] width 1531 height 664
click at [1517, 104] on icon "button" at bounding box center [1518, 103] width 10 height 10
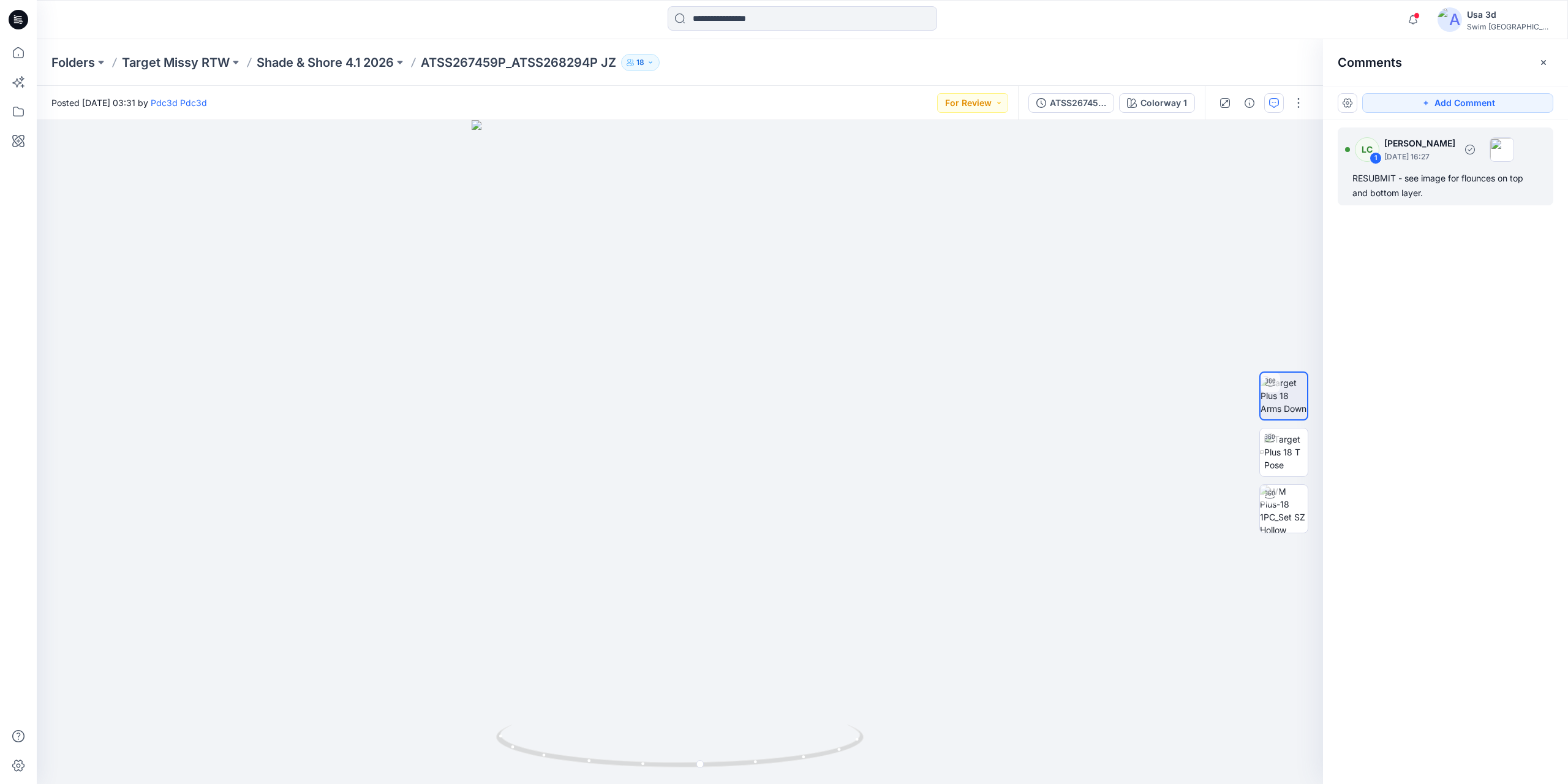
click at [1437, 169] on div "LC 1 [PERSON_NAME] [DATE] 16:27 RESUBMIT - see image for flounces on top and bo…" at bounding box center [1445, 166] width 216 height 78
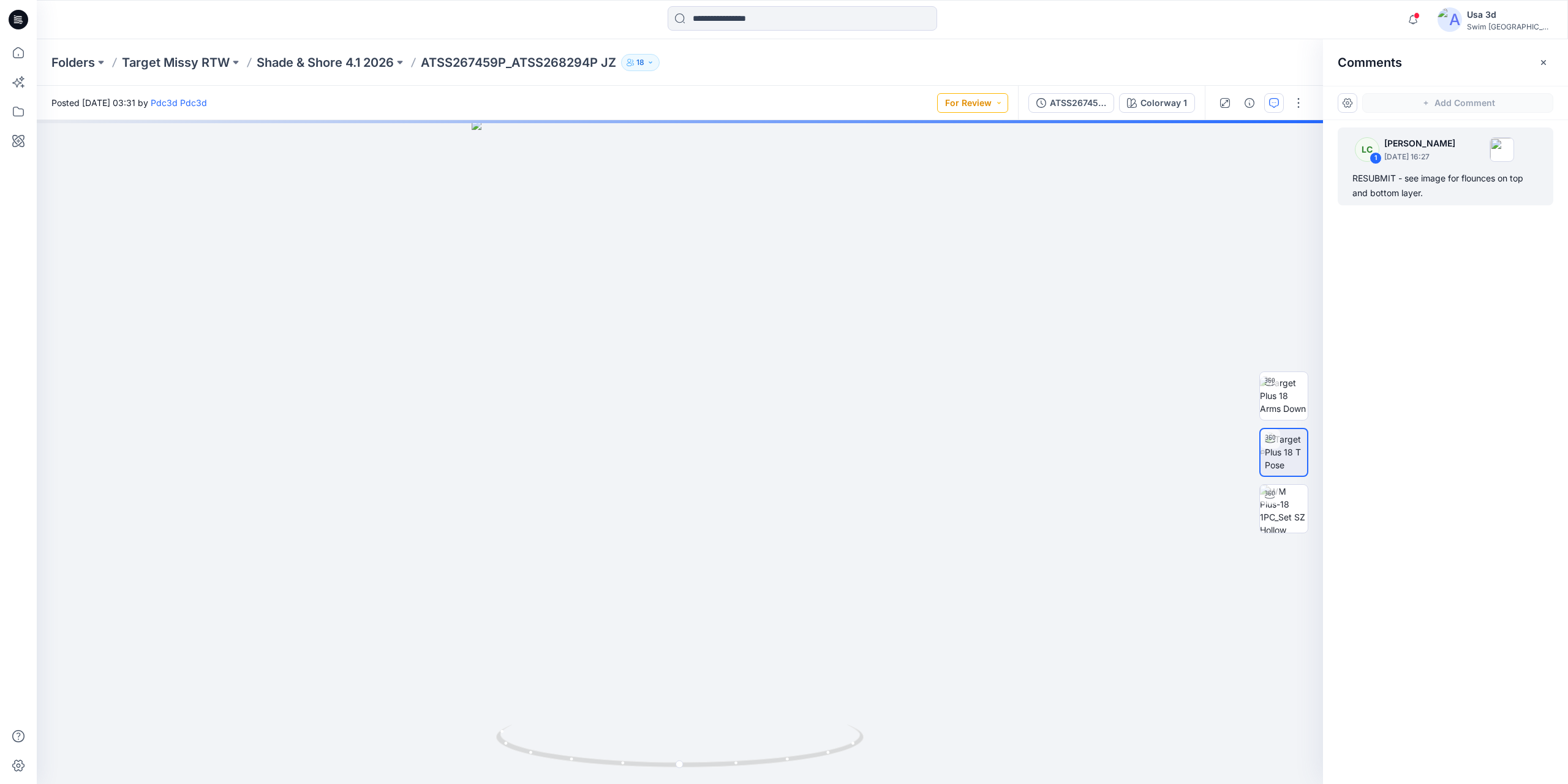
click at [981, 106] on button "For Review" at bounding box center [972, 103] width 71 height 20
click at [933, 239] on p "Resubmit" at bounding box center [943, 240] width 37 height 16
click at [1438, 191] on div "RESUBMIT - see image for flounces on top and bottom layer." at bounding box center [1445, 185] width 186 height 30
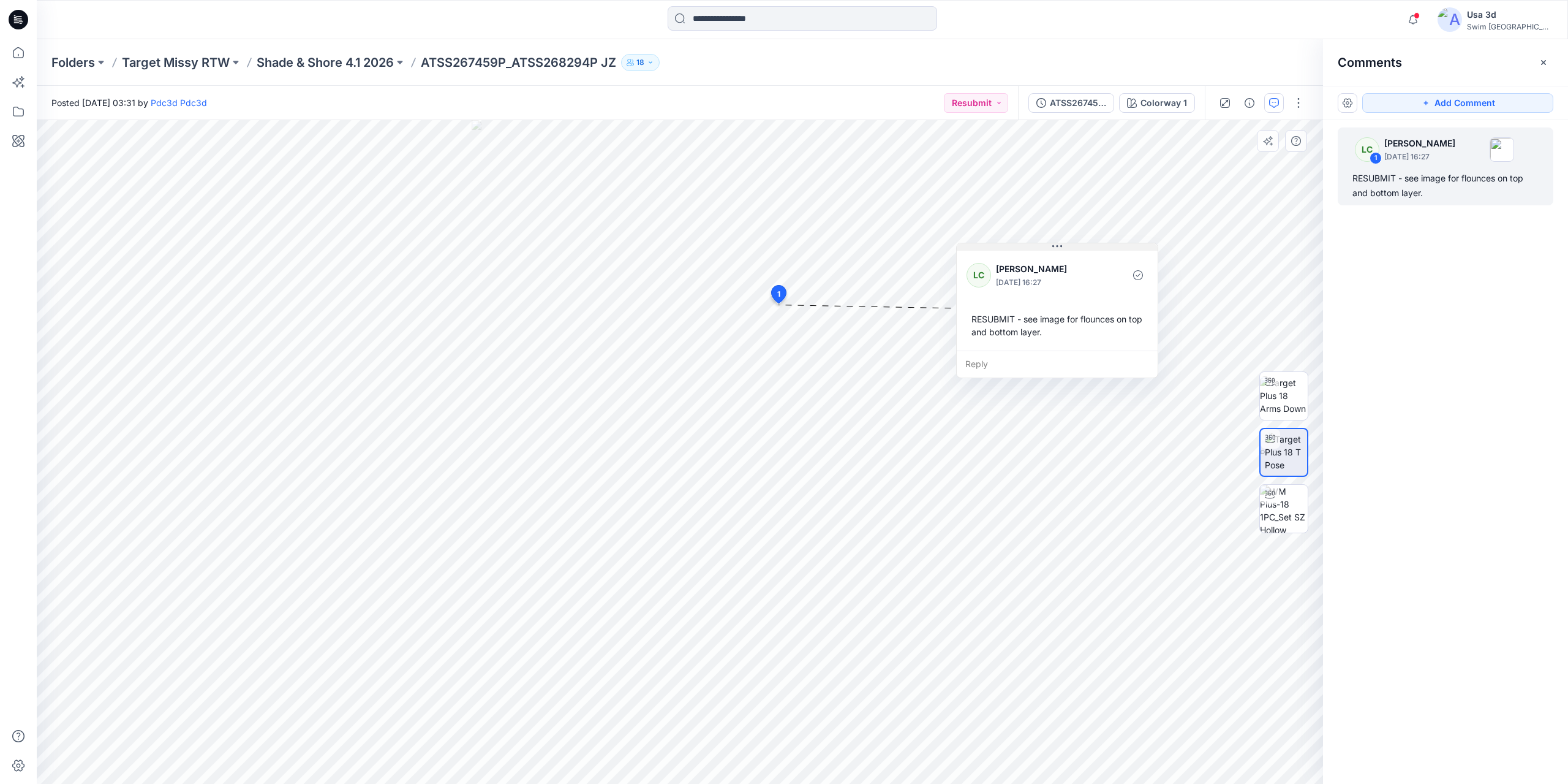
drag, startPoint x: 865, startPoint y: 316, endPoint x: 1062, endPoint y: 249, distance: 208.1
click at [1062, 249] on icon at bounding box center [1057, 246] width 10 height 10
click at [1393, 191] on div "RESUBMIT - see image for flounces on top and bottom layer." at bounding box center [1445, 185] width 186 height 30
click at [21, 21] on icon at bounding box center [21, 21] width 5 height 1
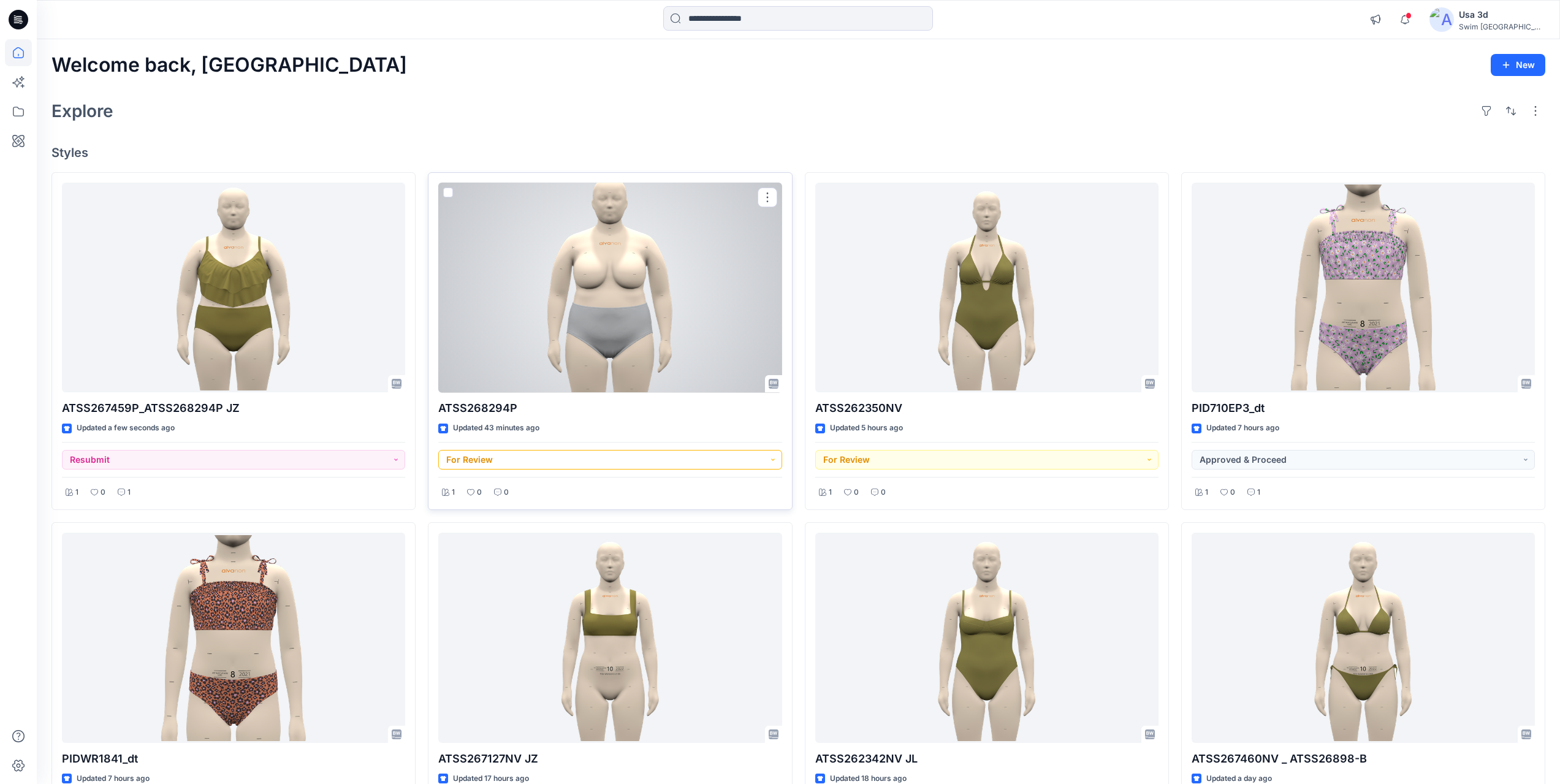
click at [577, 461] on button "For Review" at bounding box center [610, 460] width 343 height 20
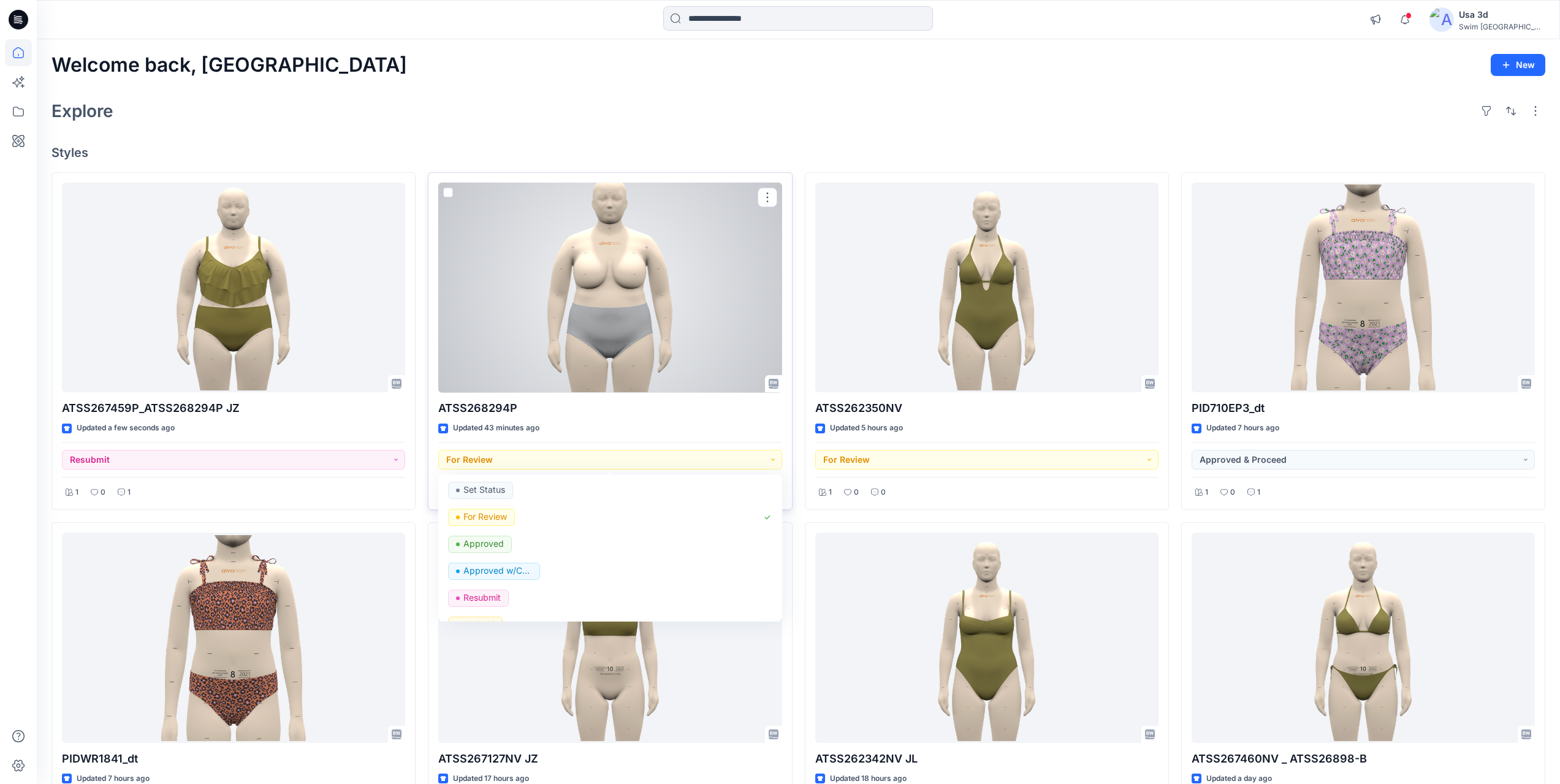
click at [632, 423] on div "Updated 43 minutes ago" at bounding box center [610, 428] width 343 height 13
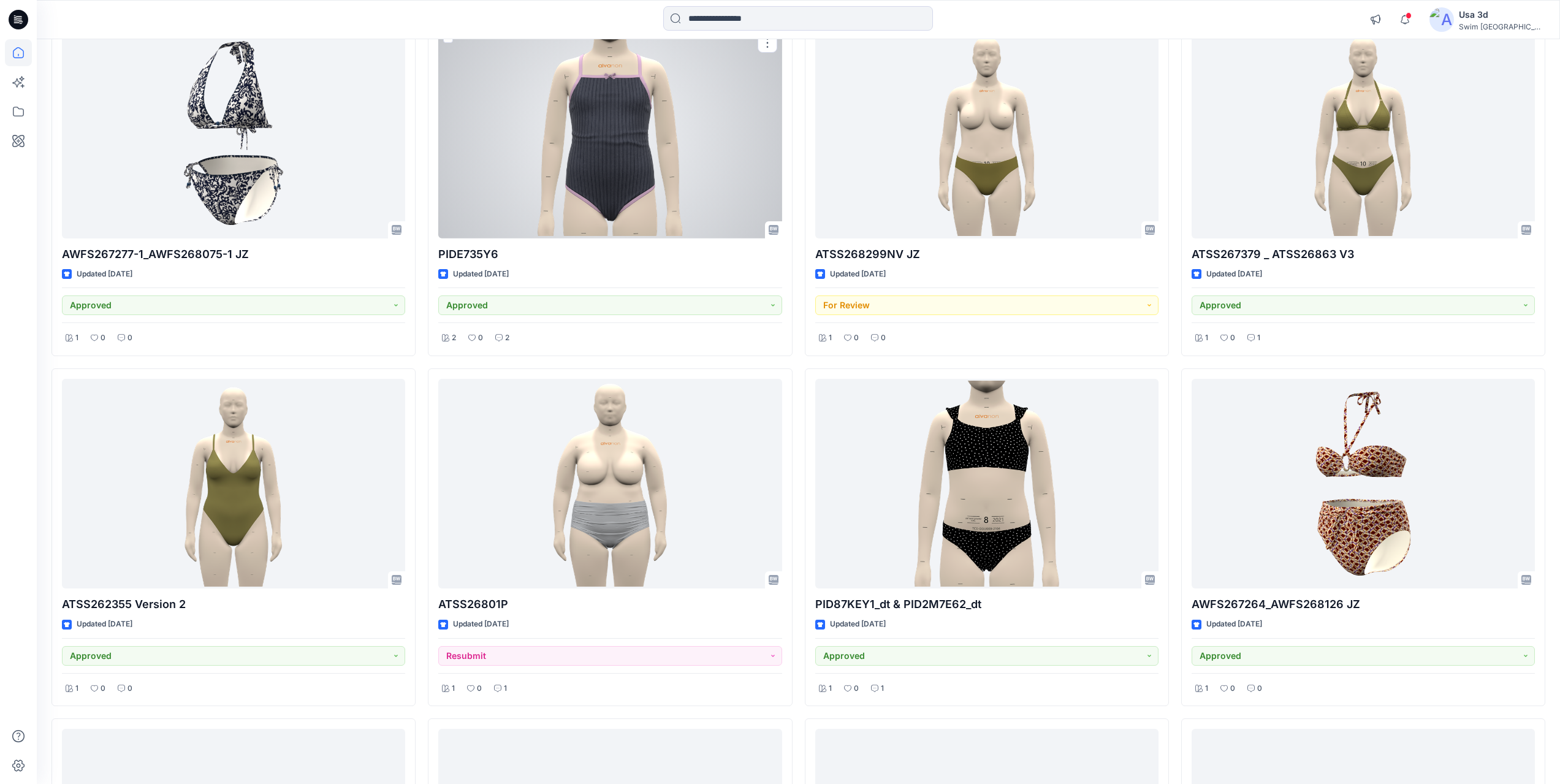
scroll to position [1222, 0]
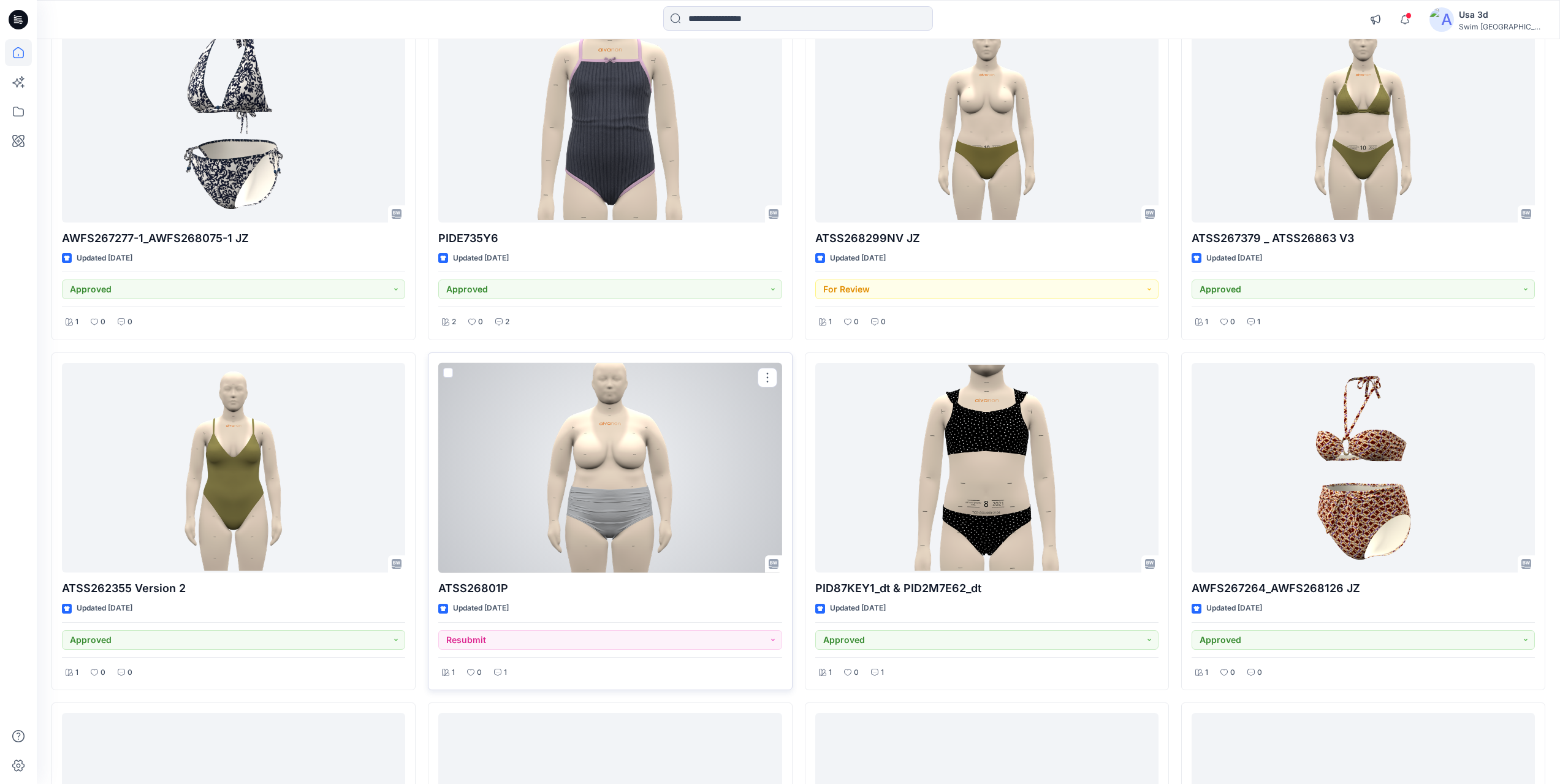
click at [638, 435] on div at bounding box center [610, 468] width 343 height 210
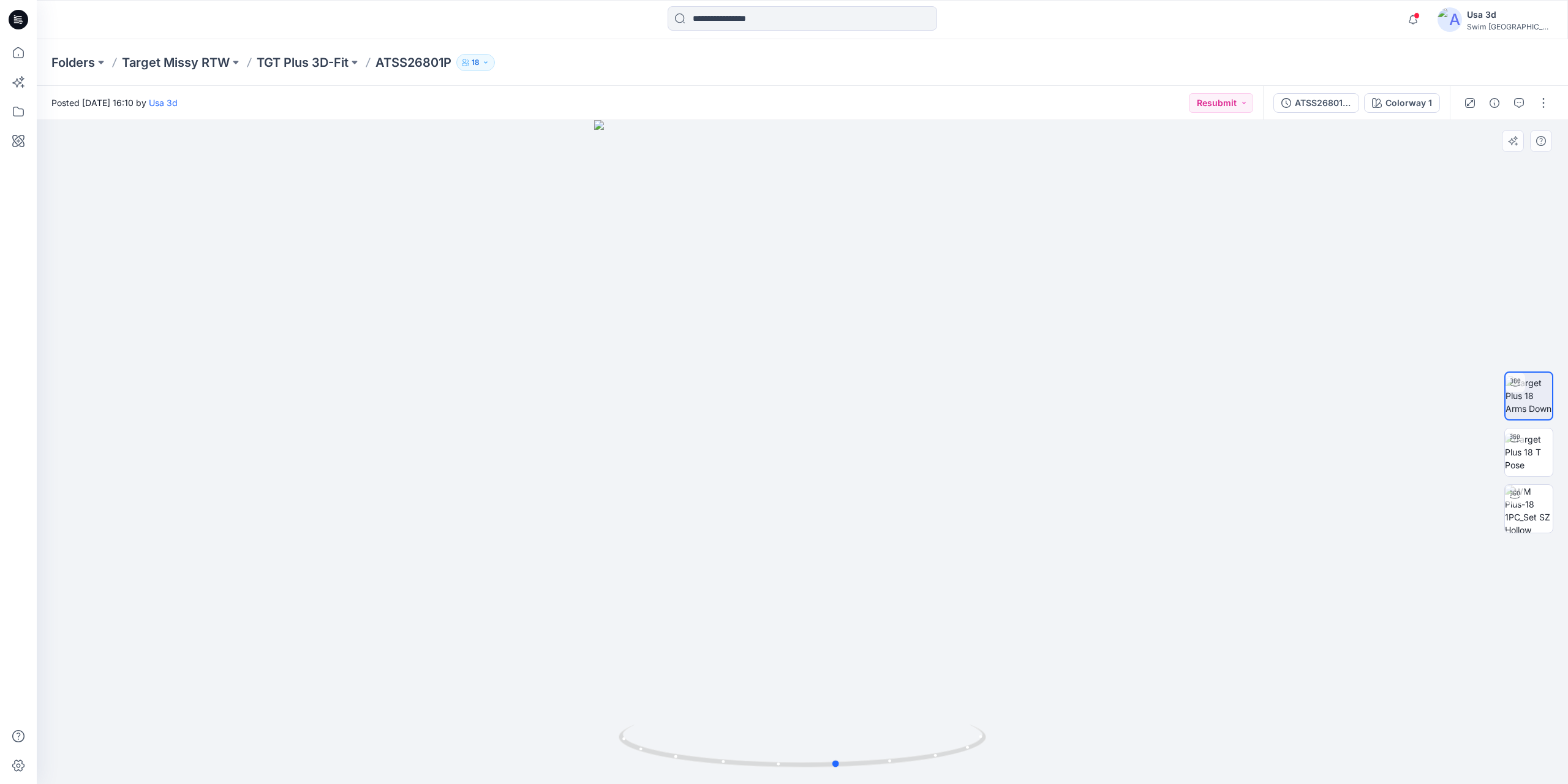
drag, startPoint x: 816, startPoint y: 472, endPoint x: 847, endPoint y: 465, distance: 31.8
click at [847, 465] on div at bounding box center [802, 452] width 1531 height 664
drag, startPoint x: 1454, startPoint y: 25, endPoint x: 1461, endPoint y: 24, distance: 7.1
click at [1425, 25] on icon "button" at bounding box center [1413, 20] width 24 height 24
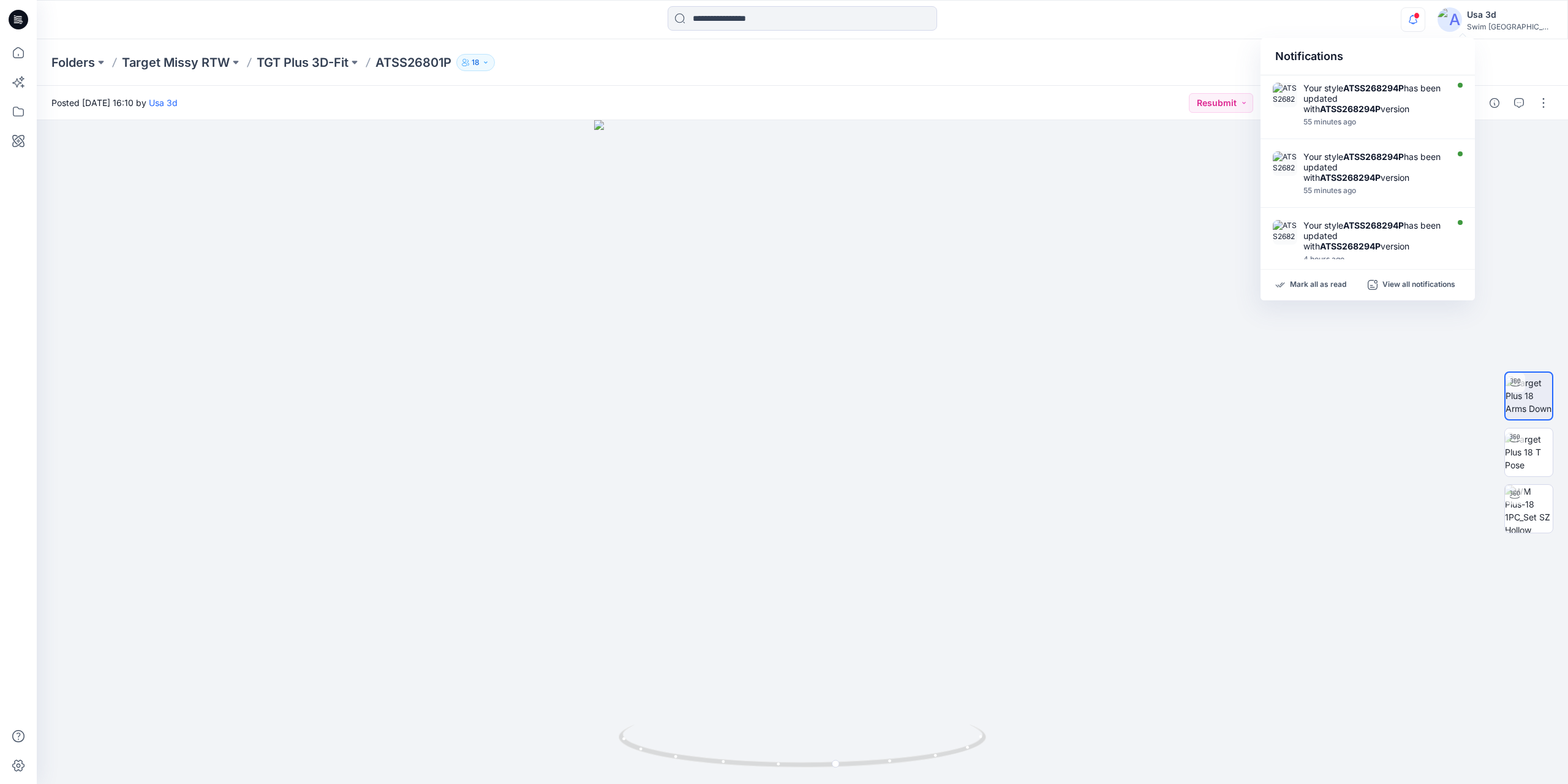
click at [1418, 23] on icon "button" at bounding box center [1412, 19] width 8 height 8
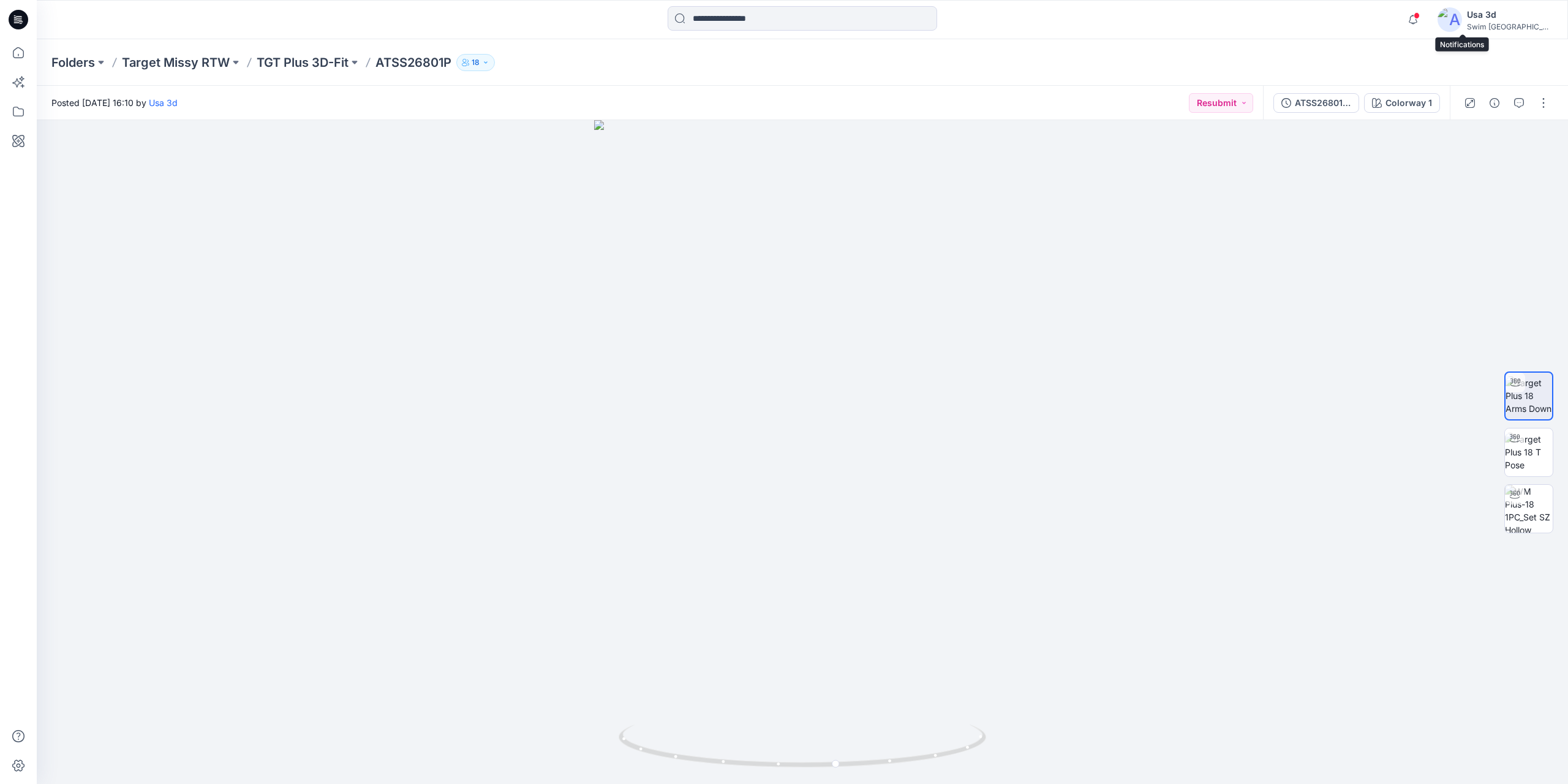
click at [1476, 20] on div "Notifications Your style ATSS268294P has been updated with ATSS268294P version …" at bounding box center [1477, 19] width 152 height 27
click at [1425, 18] on icon "button" at bounding box center [1413, 20] width 24 height 24
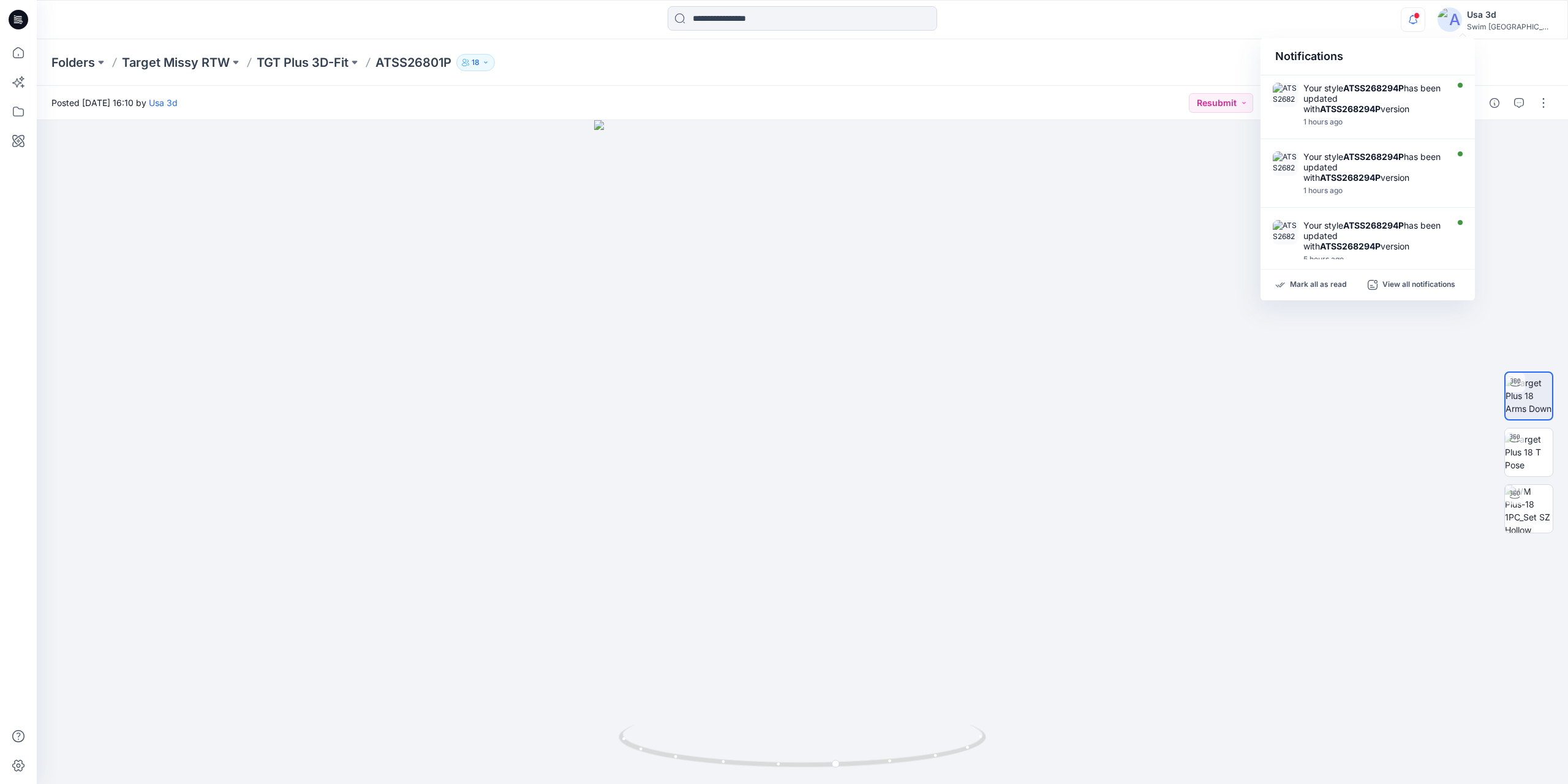
click at [1425, 18] on icon "button" at bounding box center [1413, 20] width 24 height 24
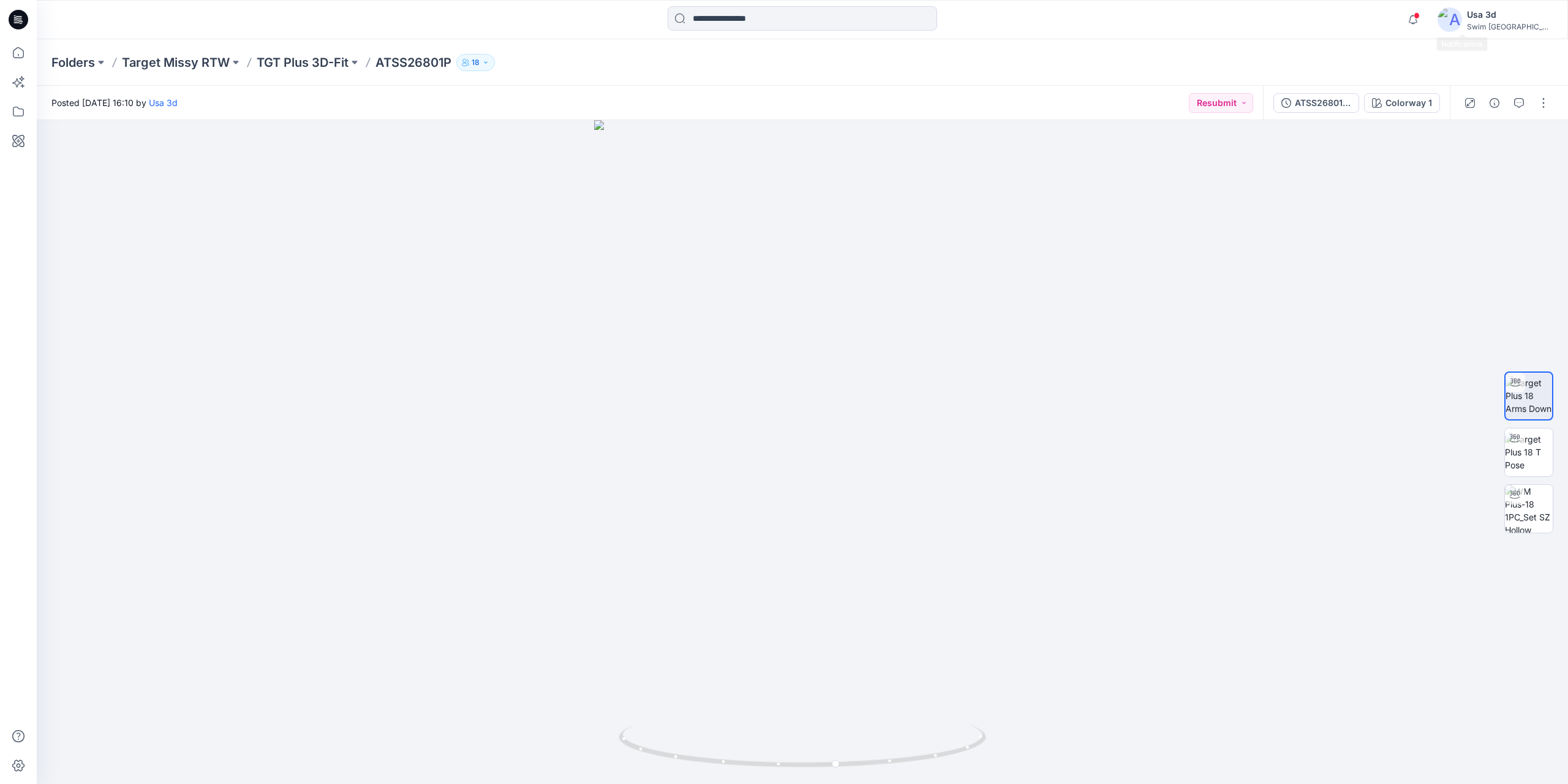
click at [1420, 14] on span at bounding box center [1417, 15] width 6 height 7
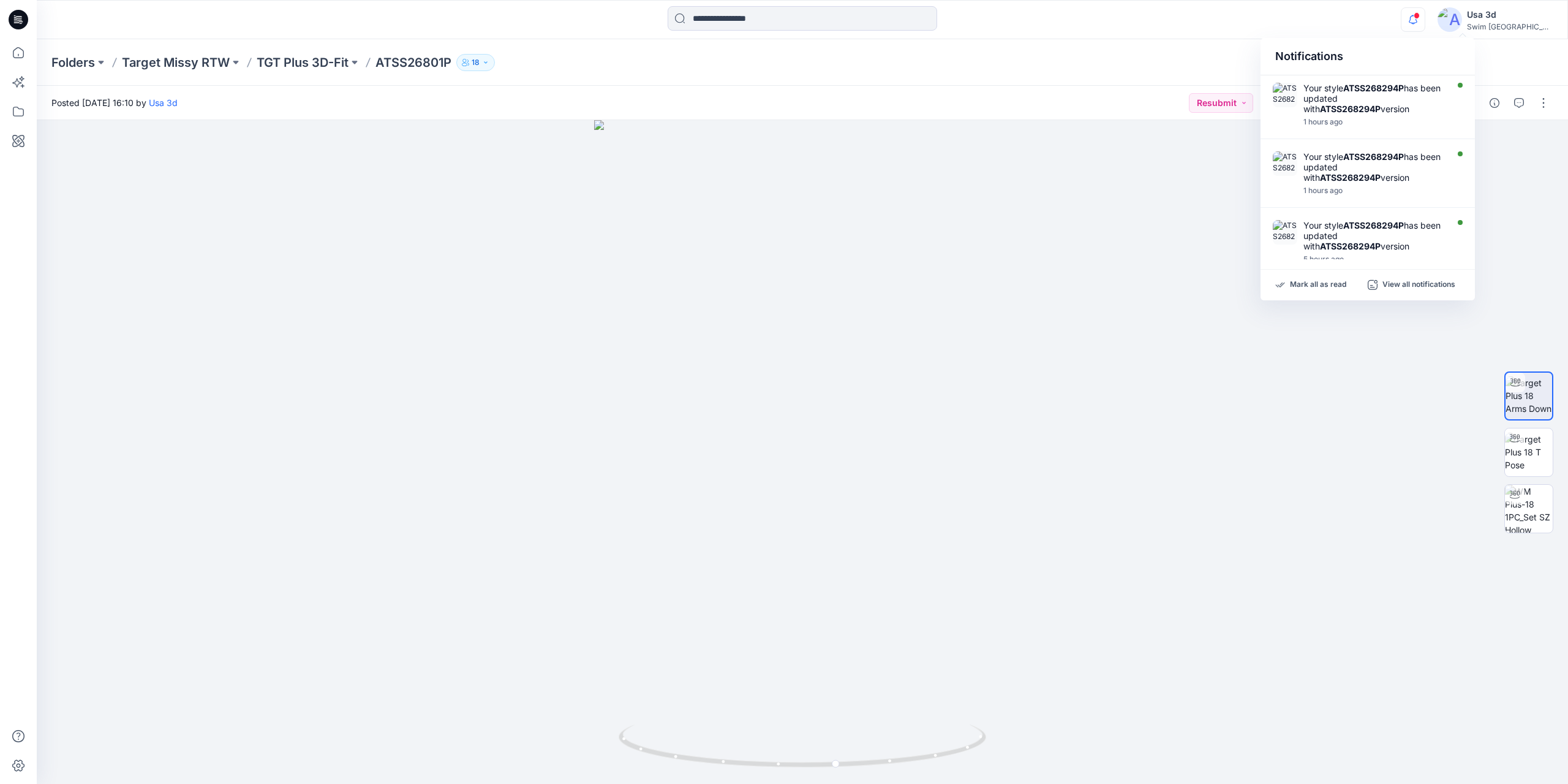
click at [1420, 14] on span at bounding box center [1417, 15] width 6 height 7
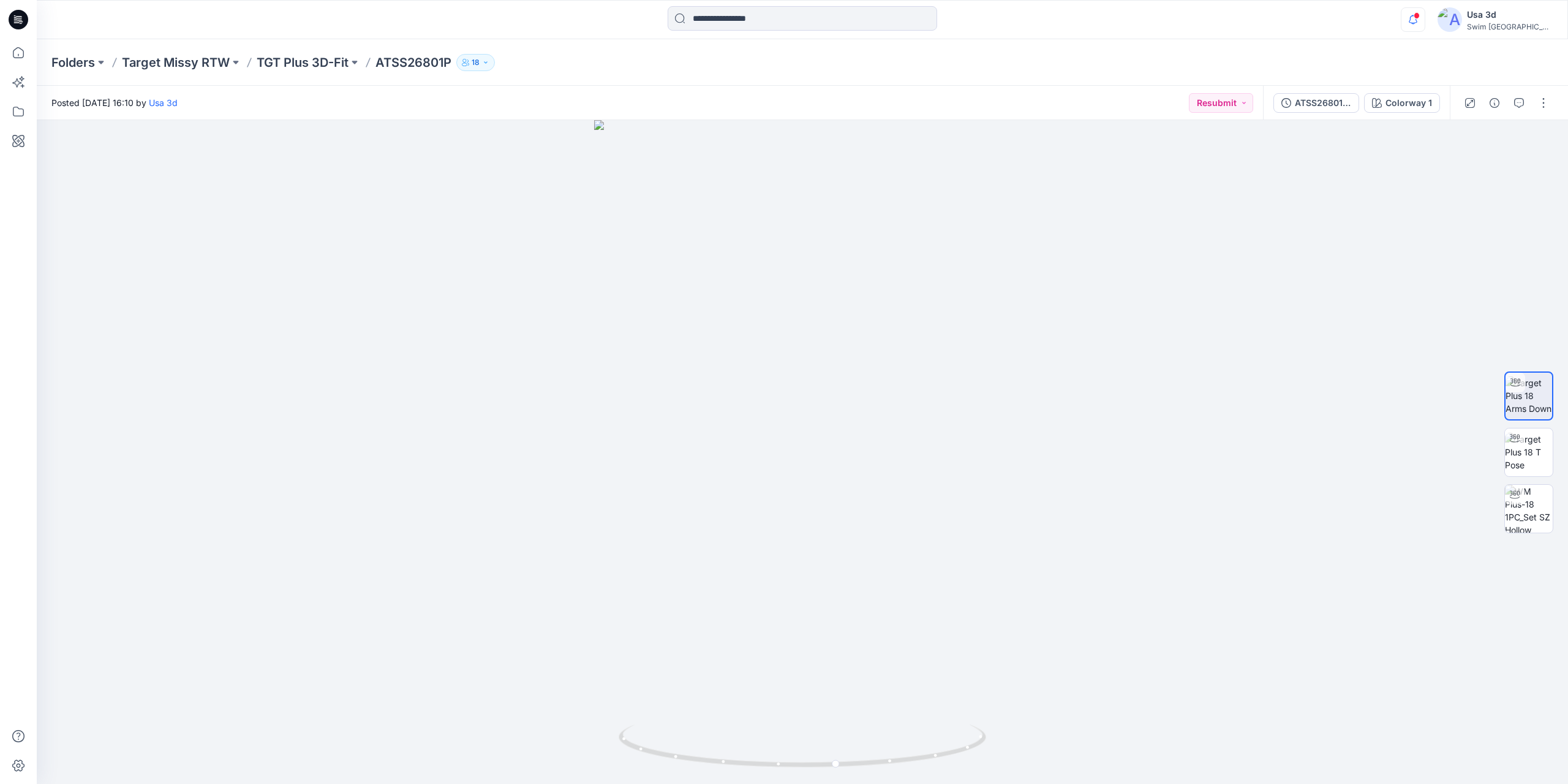
click at [1425, 21] on icon "button" at bounding box center [1413, 20] width 24 height 24
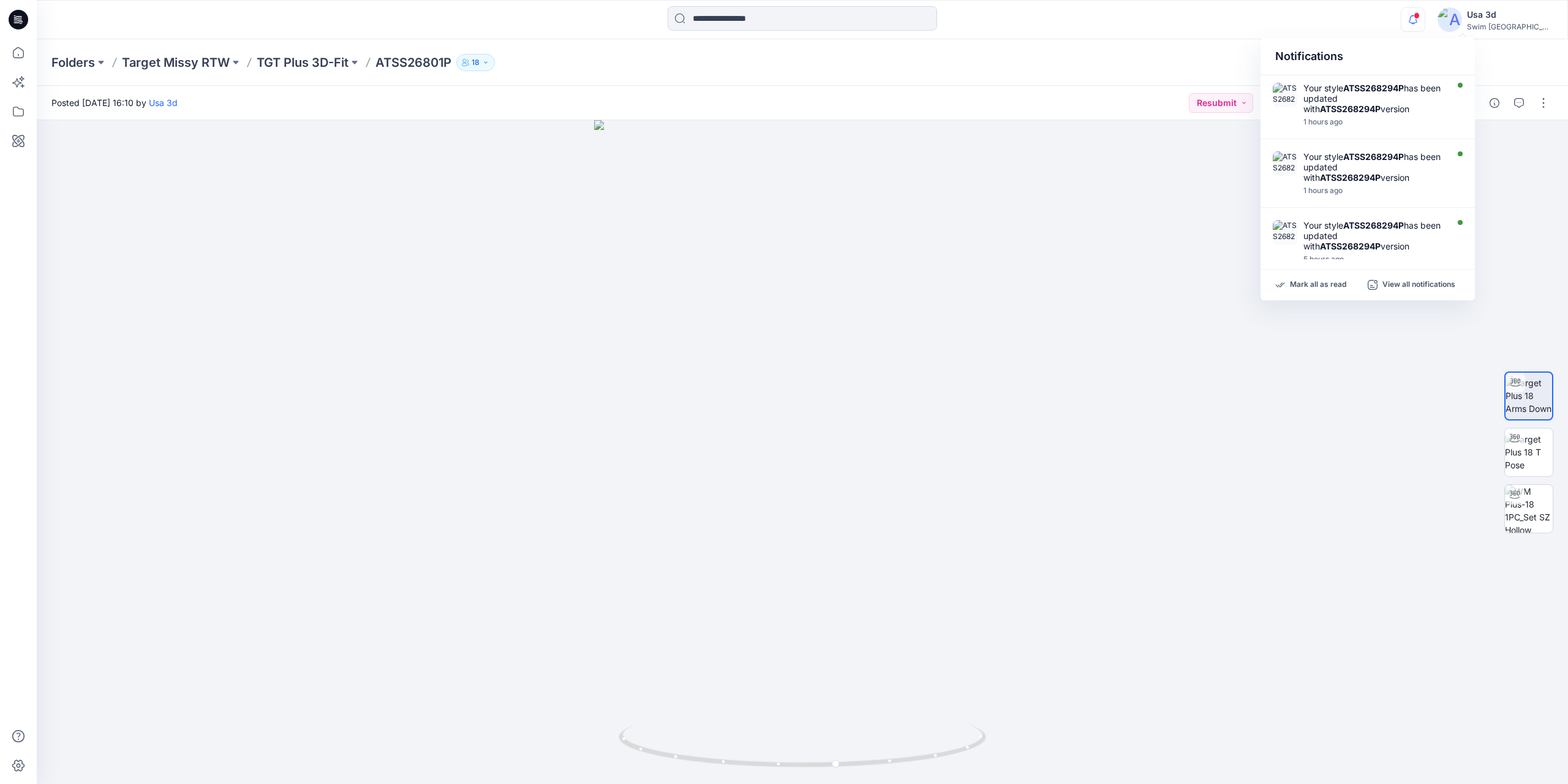
click at [1425, 21] on icon "button" at bounding box center [1413, 20] width 24 height 24
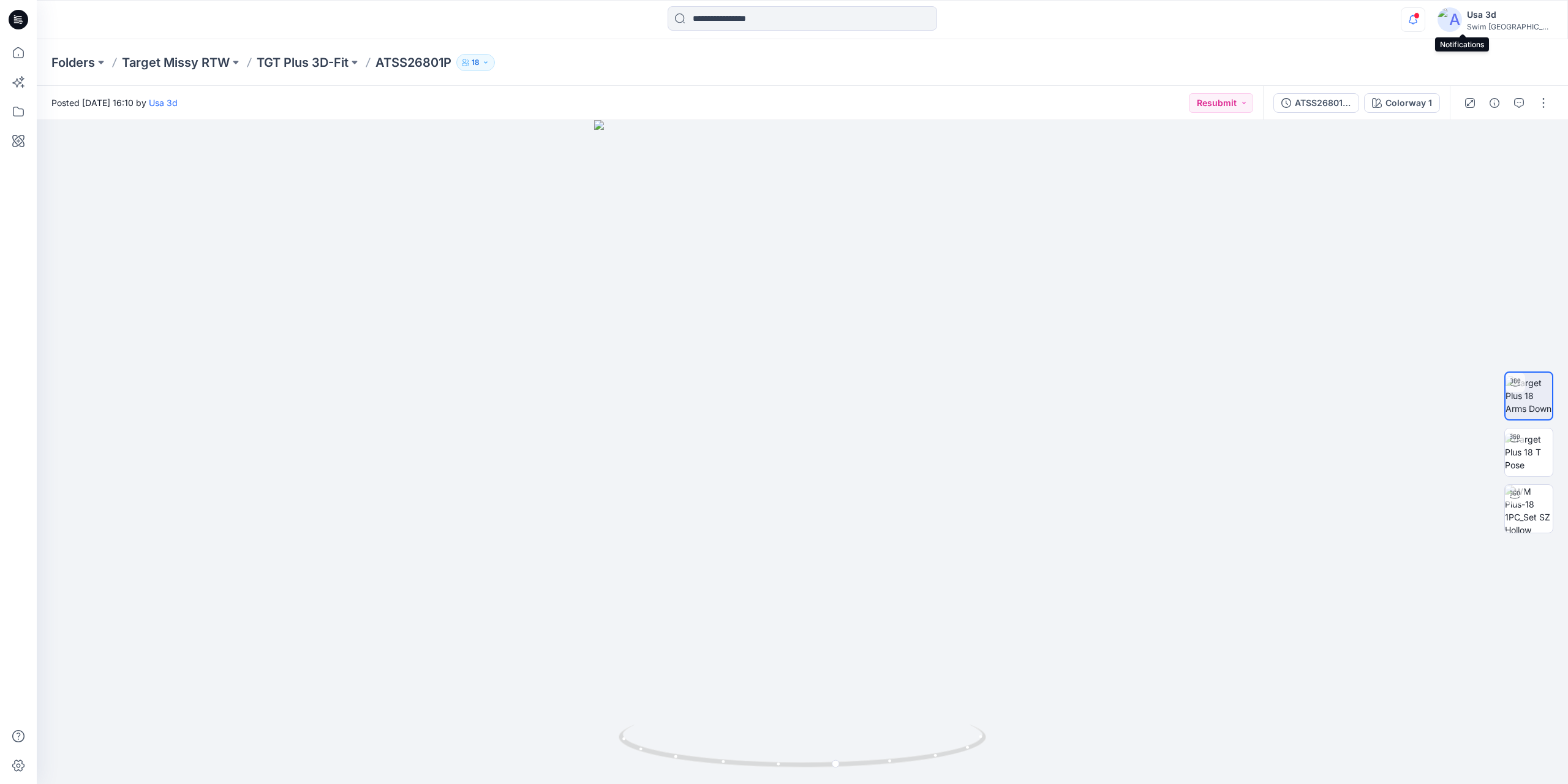
click at [1425, 21] on icon "button" at bounding box center [1413, 20] width 24 height 24
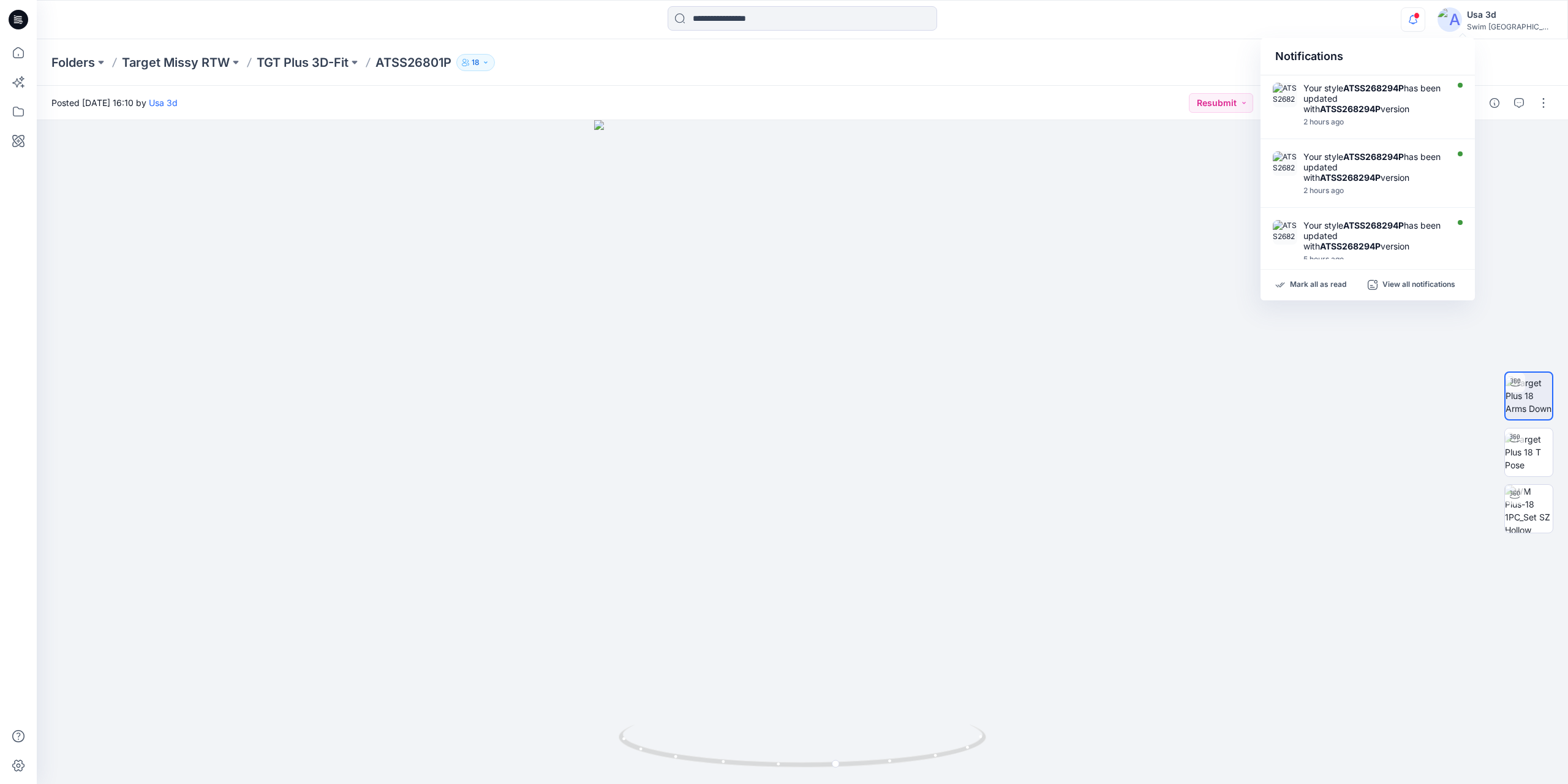
click at [1418, 21] on icon "button" at bounding box center [1412, 19] width 8 height 8
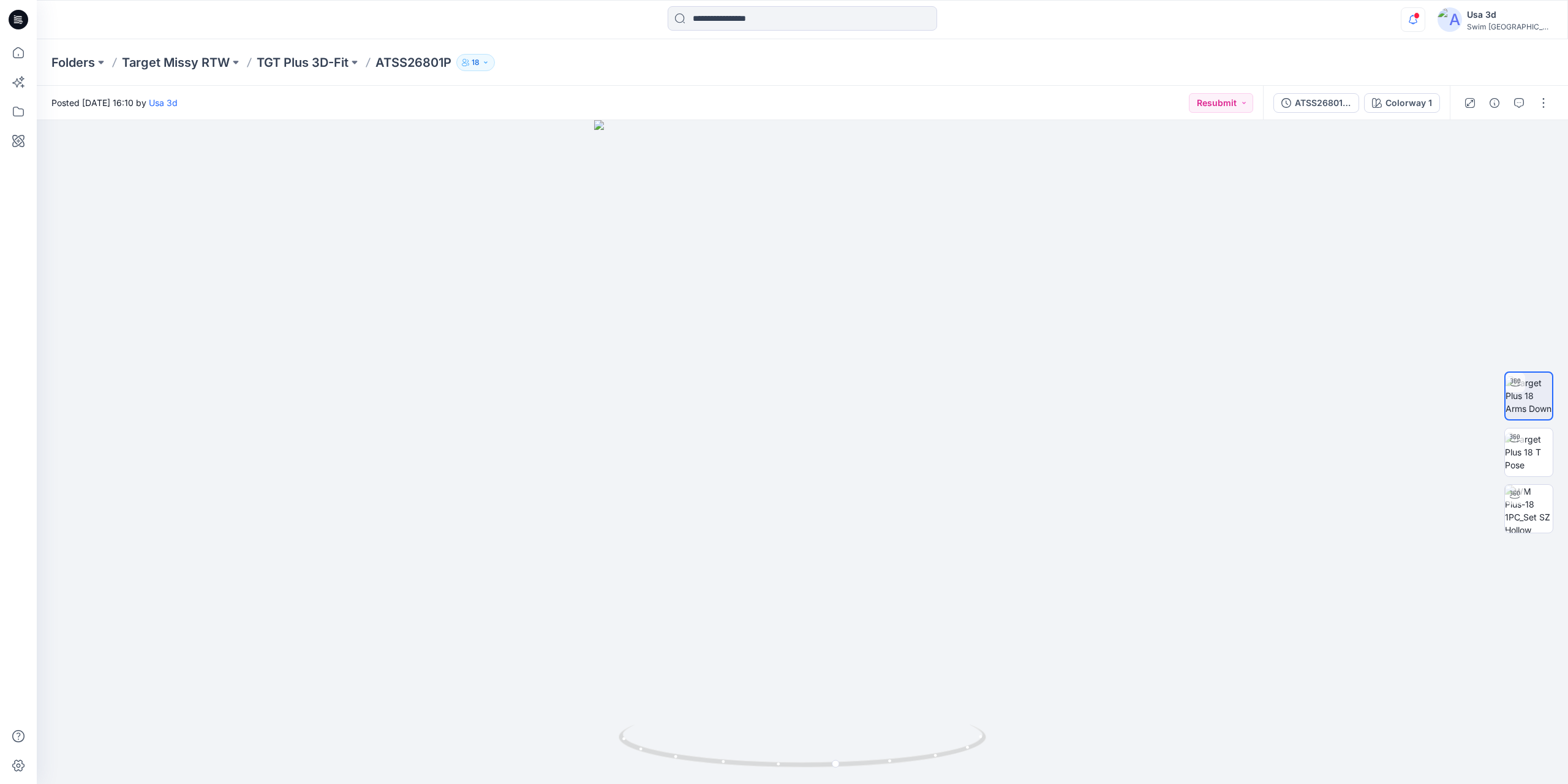
click at [1418, 21] on icon "button" at bounding box center [1412, 19] width 8 height 8
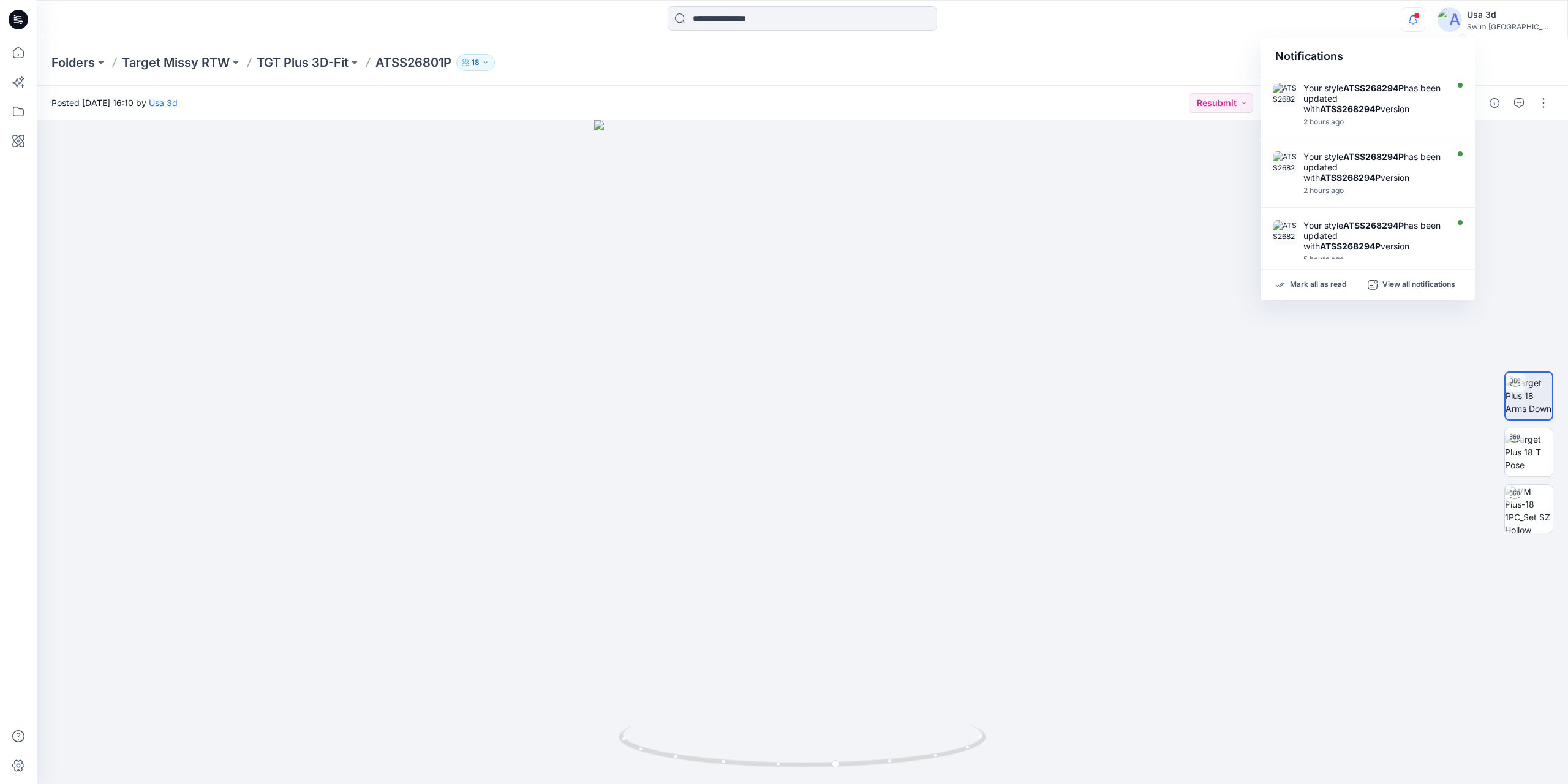
click at [1425, 17] on icon "button" at bounding box center [1413, 20] width 24 height 24
